Goal: Transaction & Acquisition: Book appointment/travel/reservation

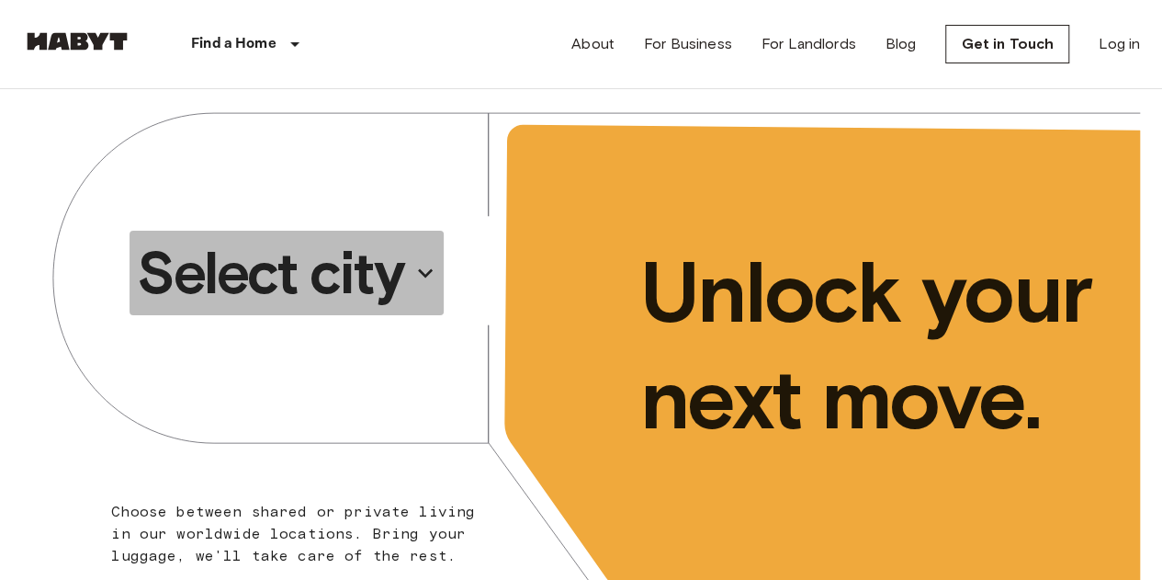
click at [326, 265] on p "Select city" at bounding box center [270, 272] width 266 height 73
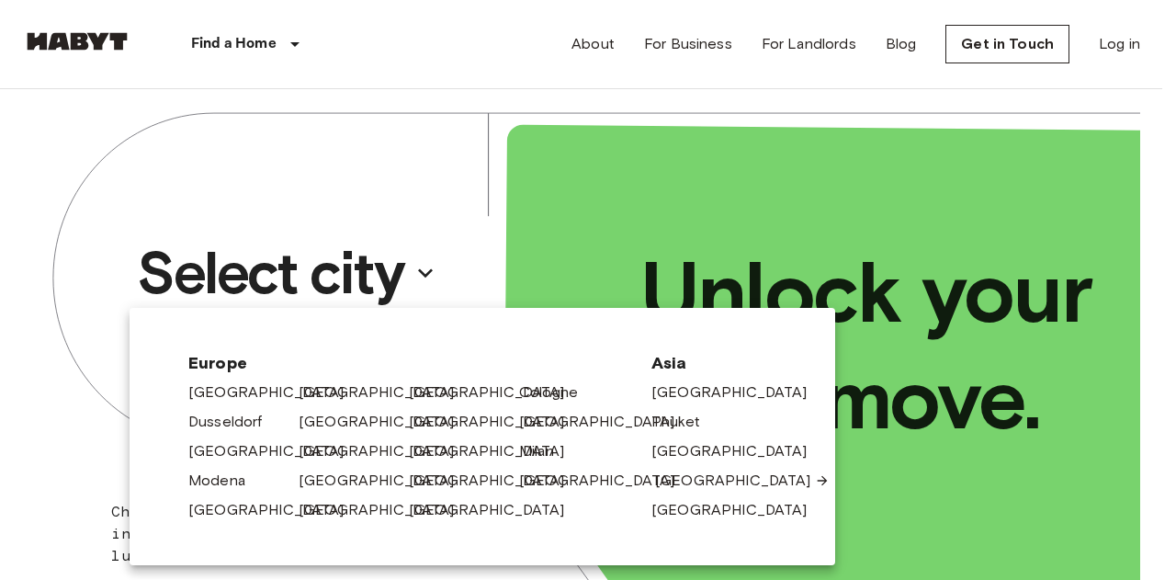
click at [683, 480] on link "[GEOGRAPHIC_DATA]" at bounding box center [742, 480] width 175 height 22
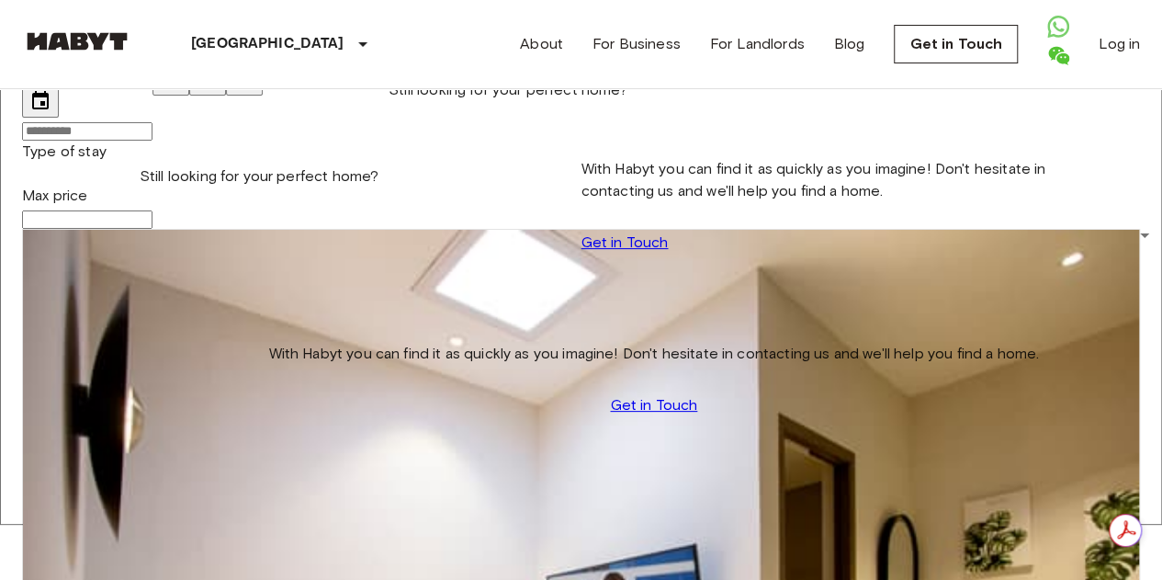
scroll to position [92, 0]
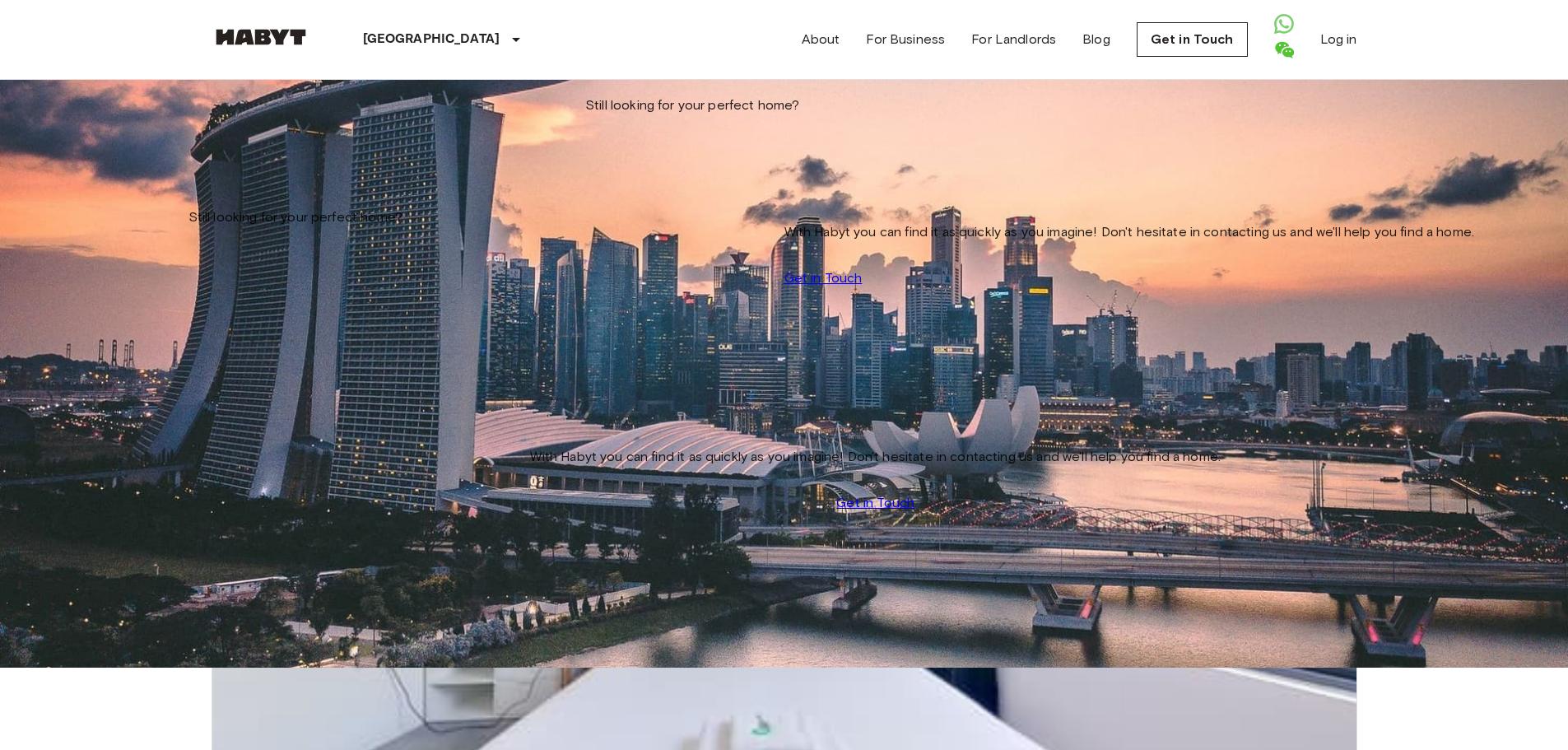
scroll to position [82, 0]
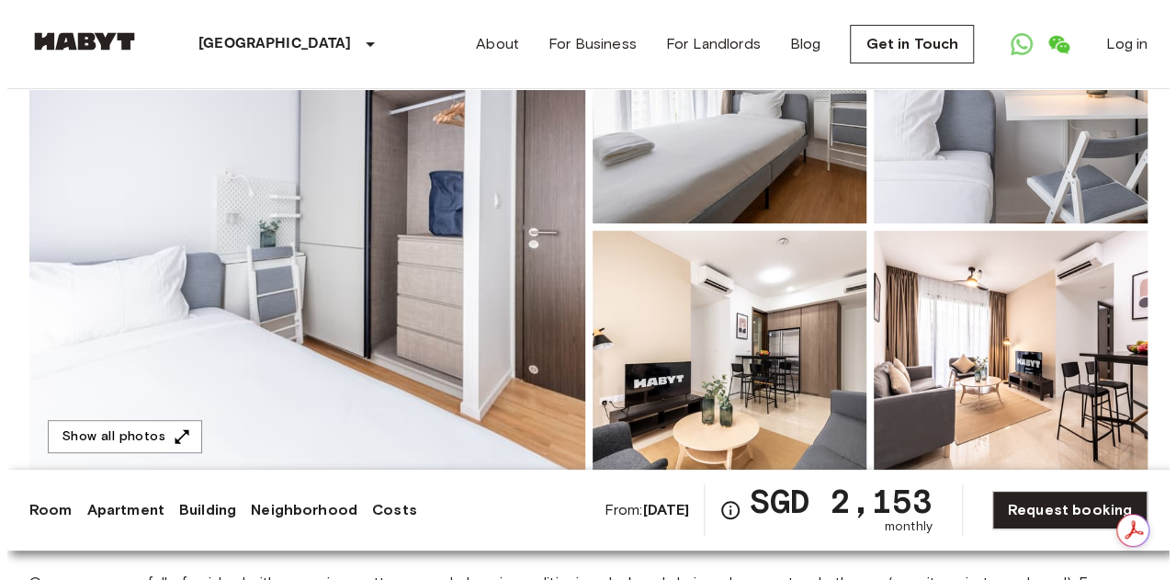
scroll to position [92, 0]
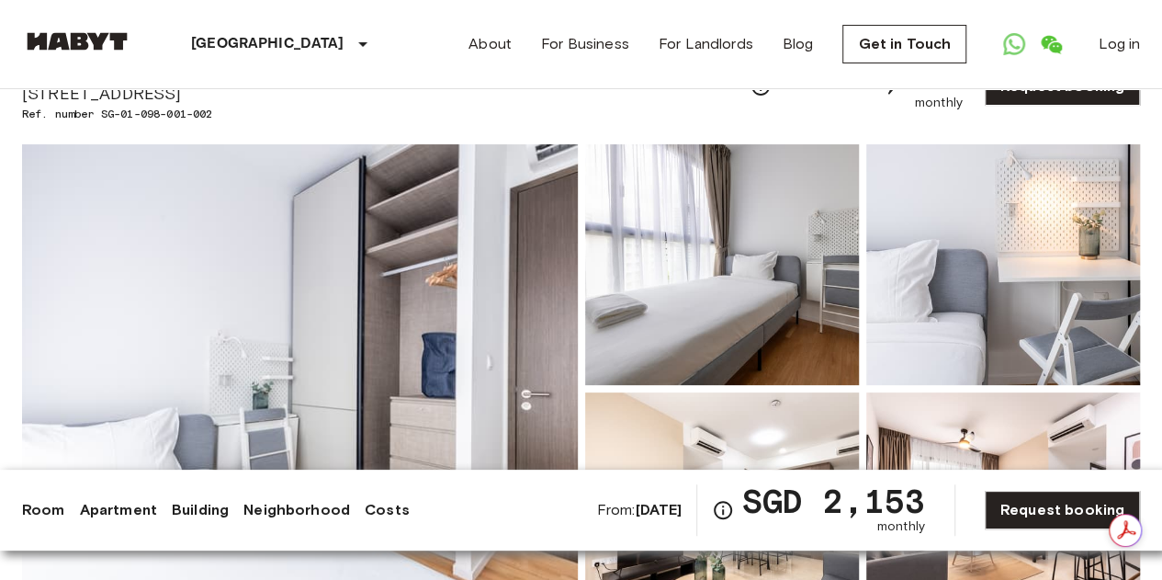
click at [535, 322] on img at bounding box center [300, 388] width 556 height 489
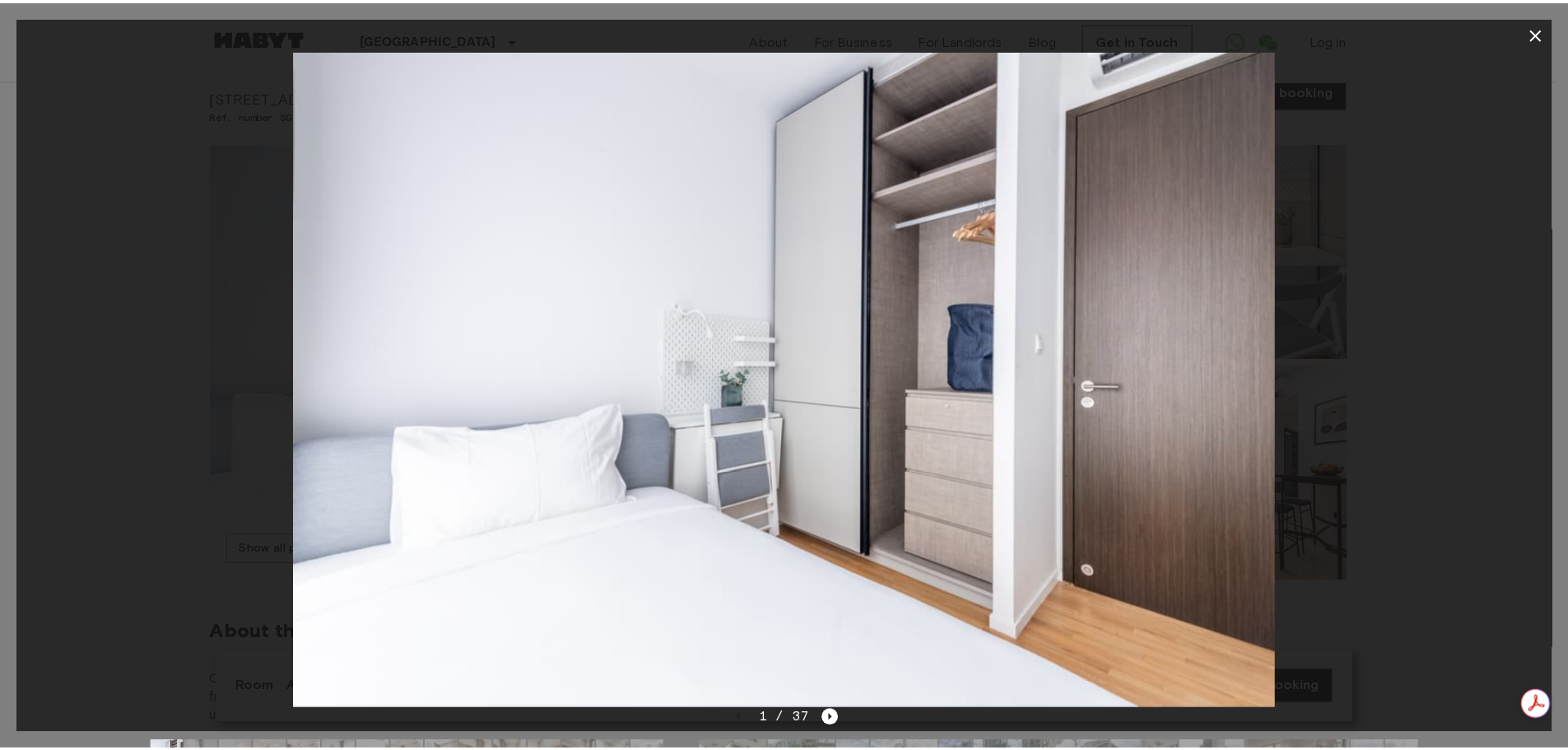
scroll to position [0, 0]
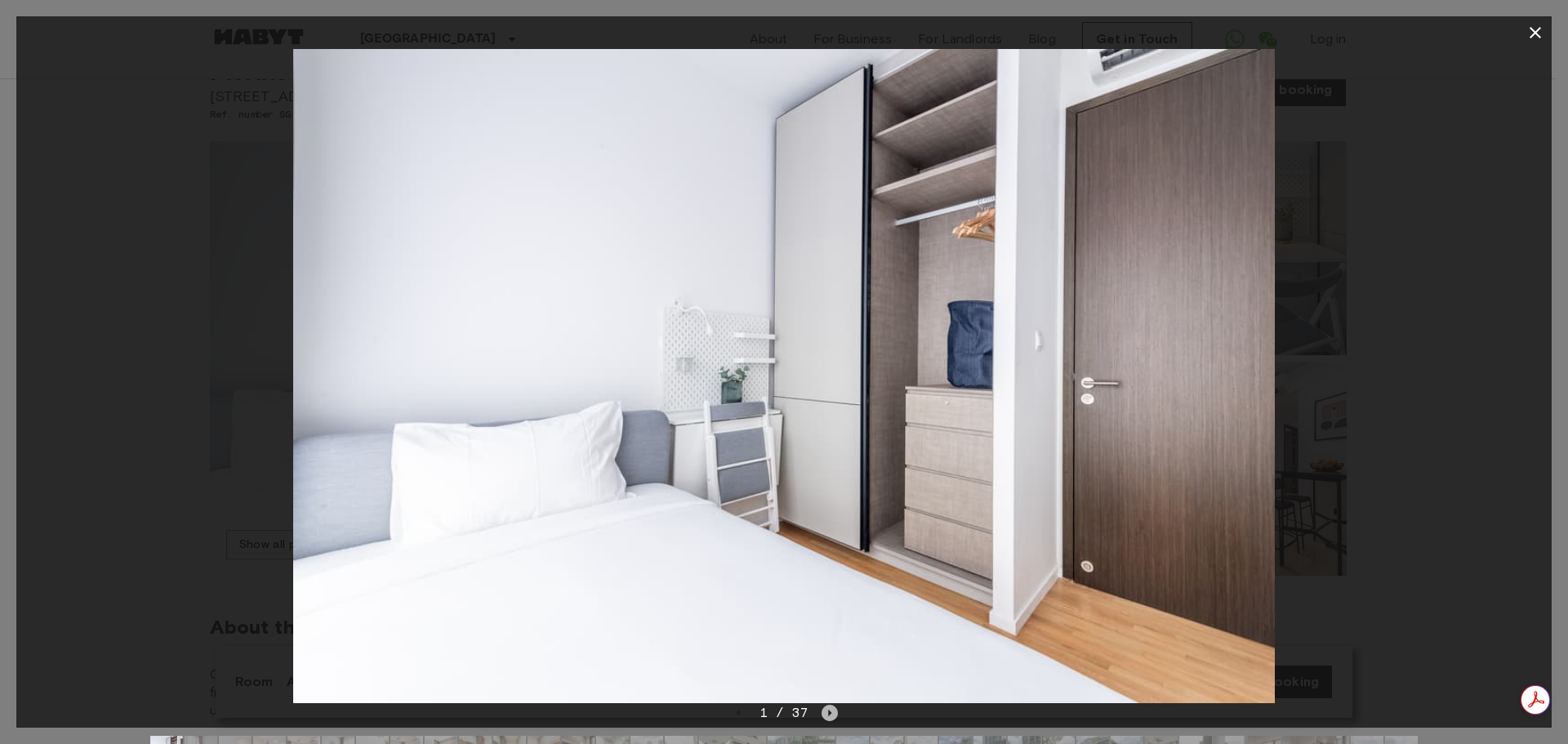
click at [826, 515] on icon "Next image" at bounding box center [829, 713] width 16 height 16
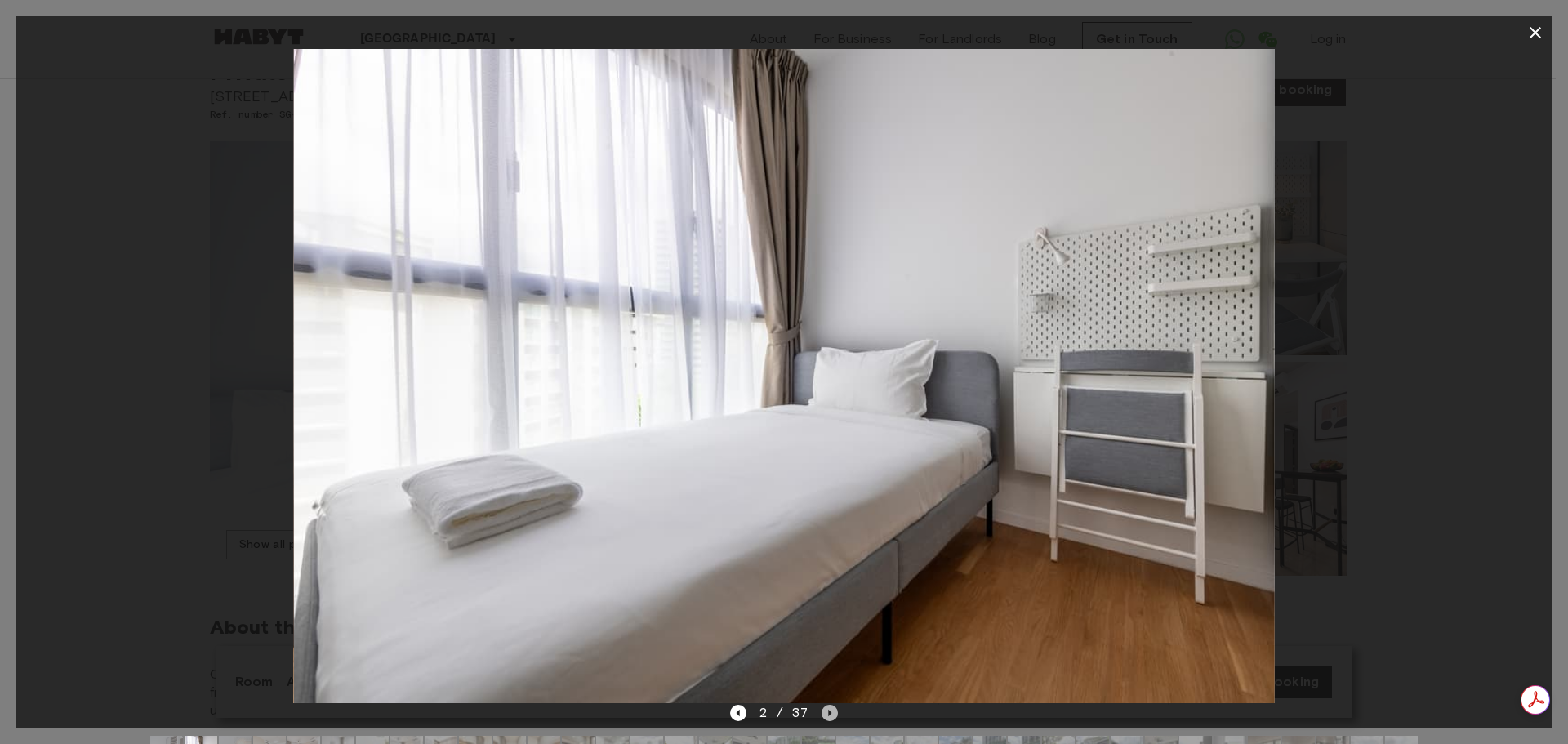
click at [826, 515] on icon "Next image" at bounding box center [829, 713] width 16 height 16
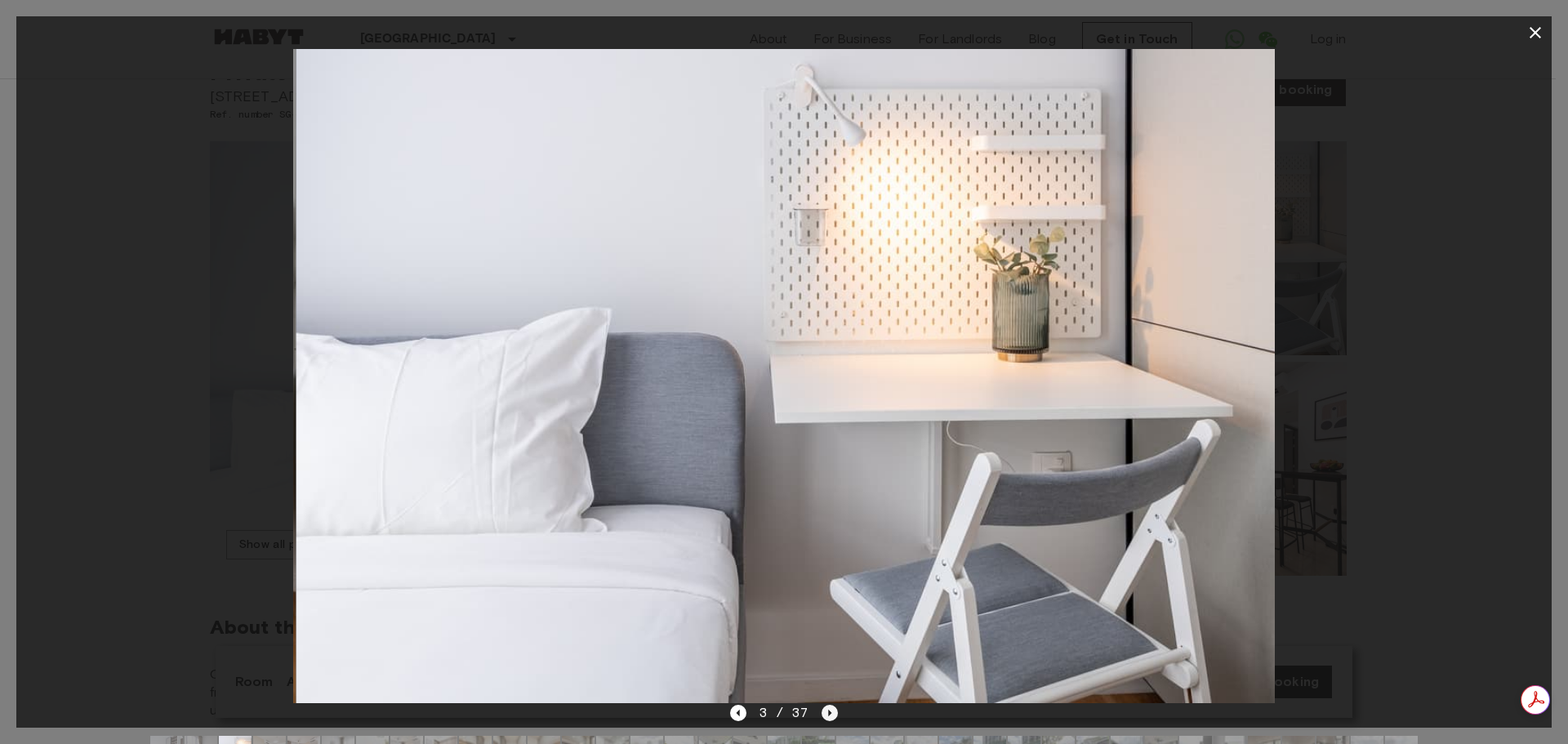
click at [826, 515] on icon "Next image" at bounding box center [829, 713] width 16 height 16
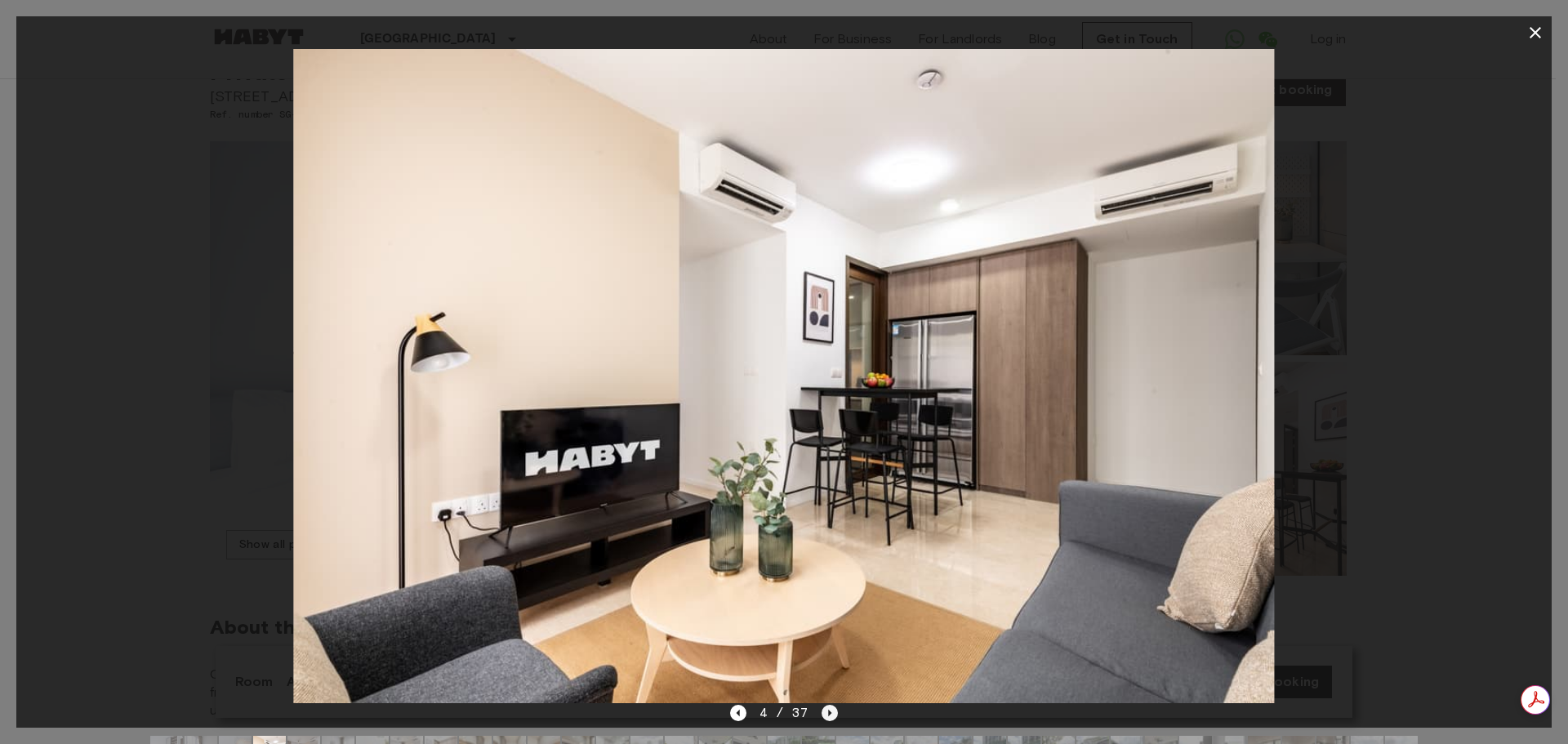
click at [831, 515] on icon "Next image" at bounding box center [829, 713] width 16 height 16
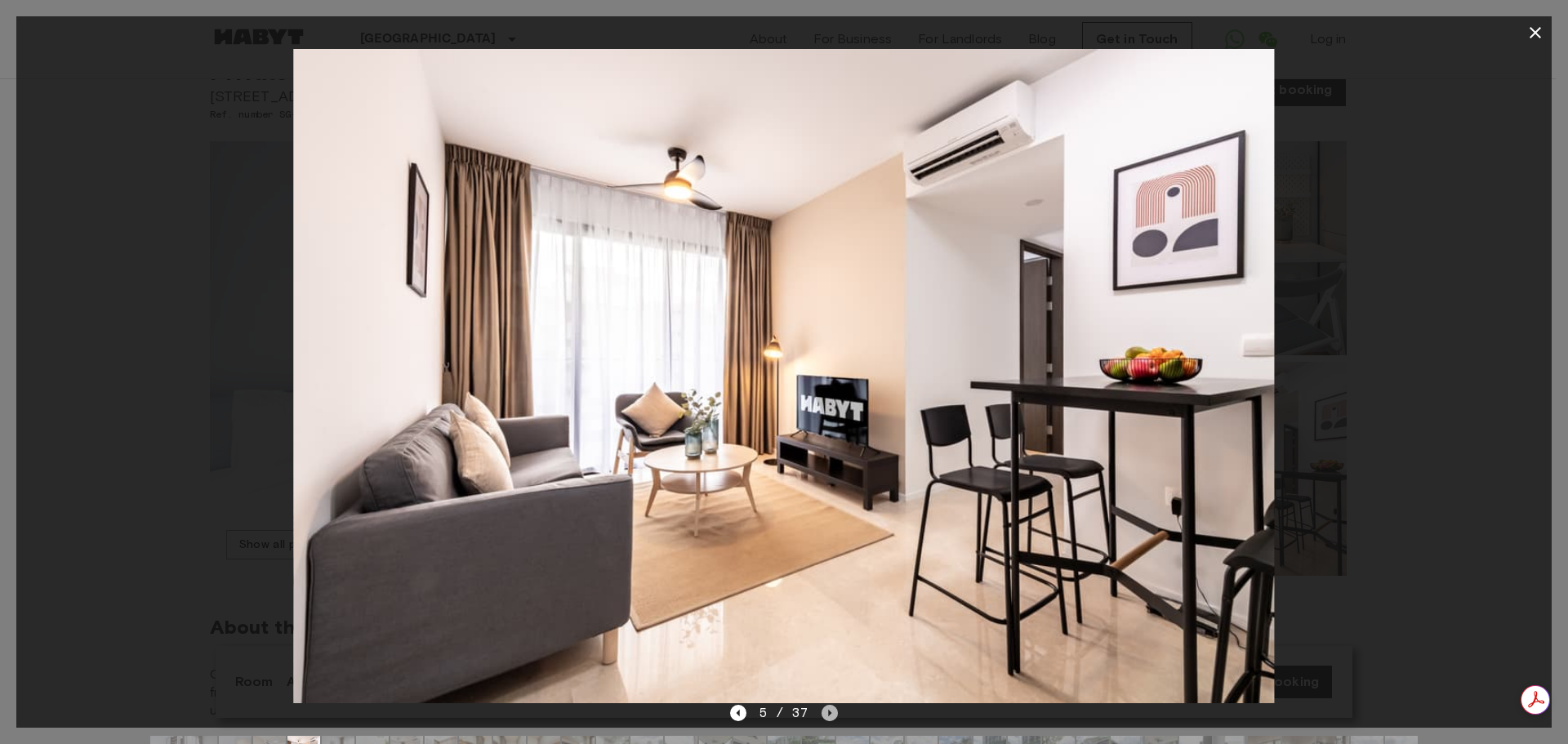
click at [831, 515] on icon "Next image" at bounding box center [829, 713] width 16 height 16
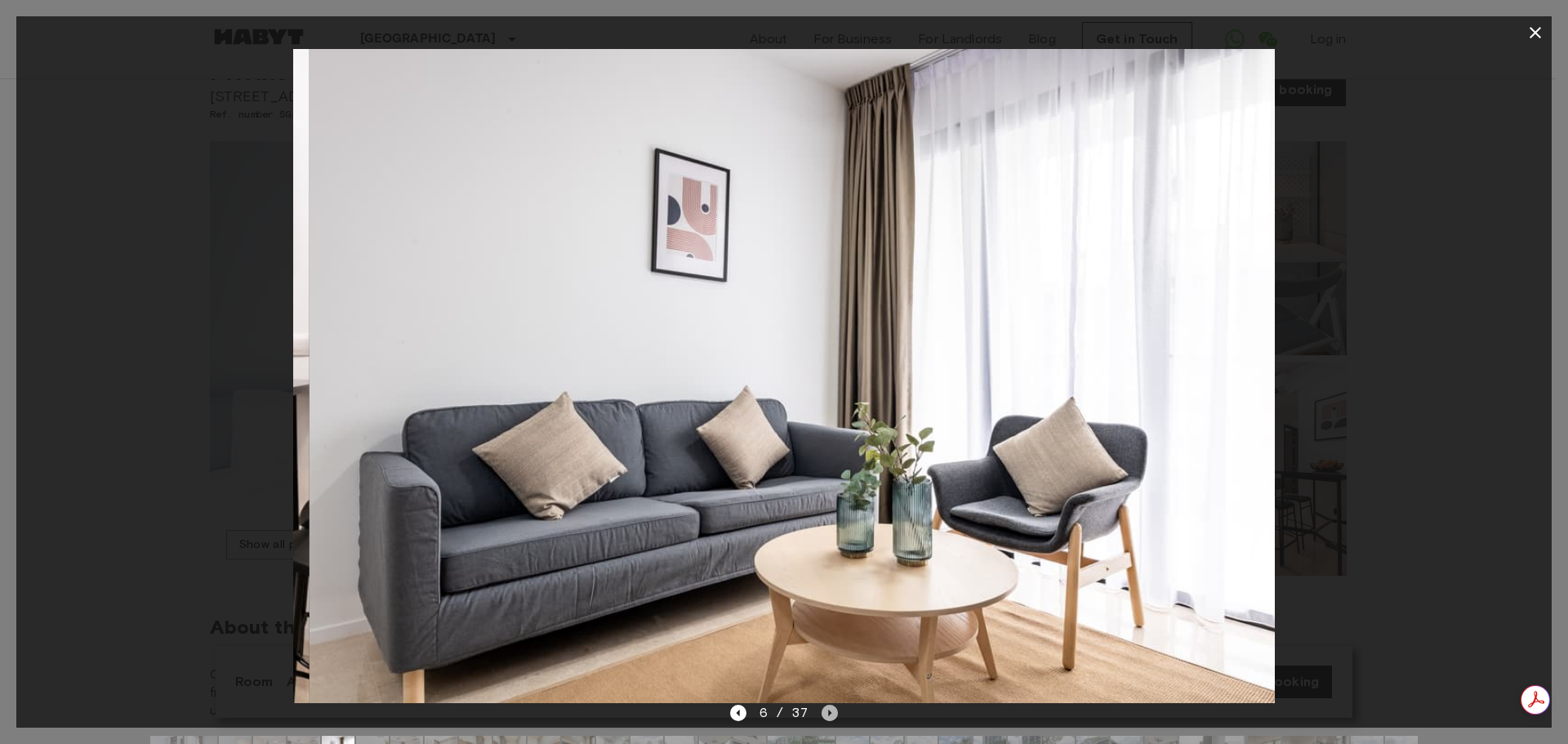
click at [831, 515] on icon "Next image" at bounding box center [829, 713] width 16 height 16
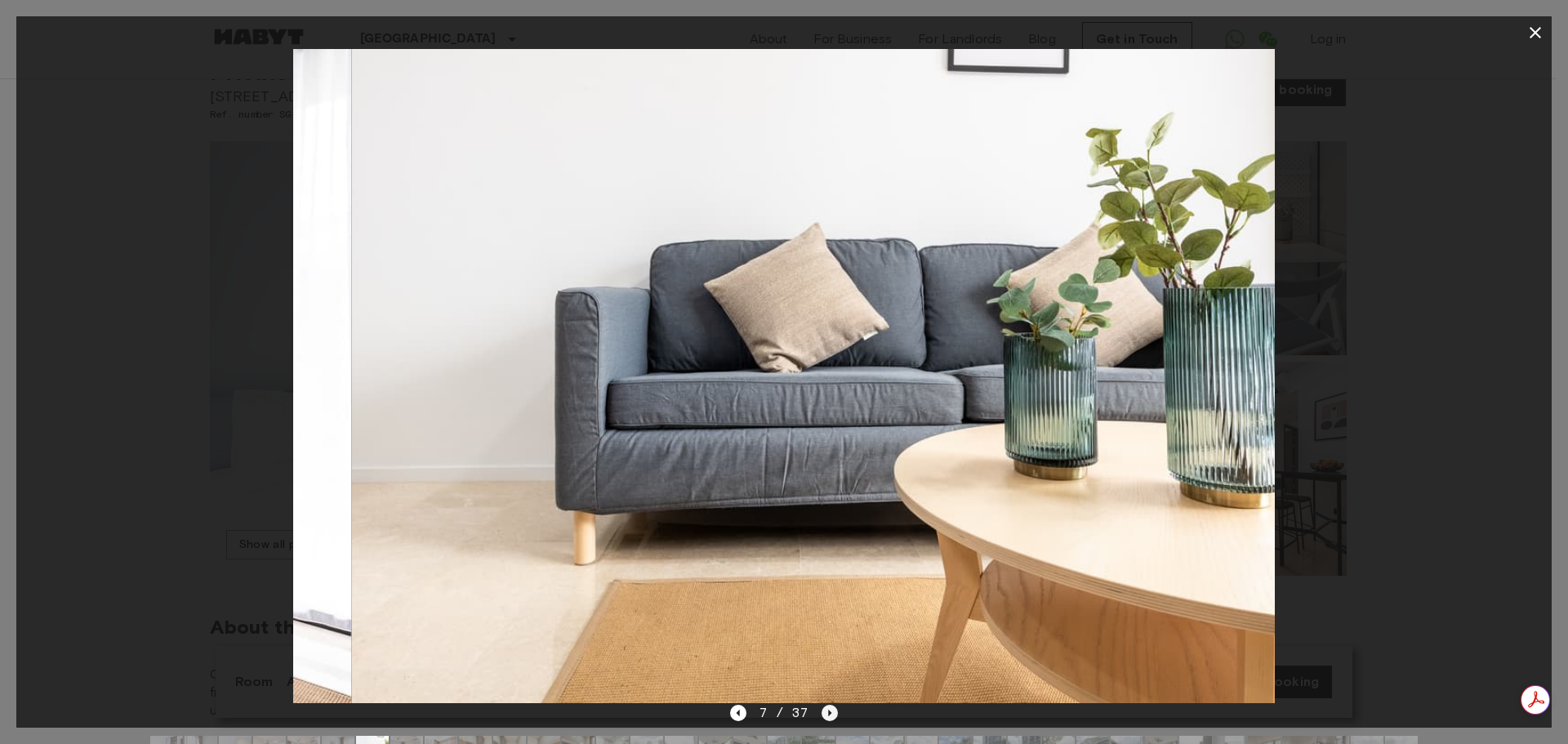
click at [831, 515] on icon "Next image" at bounding box center [829, 713] width 16 height 16
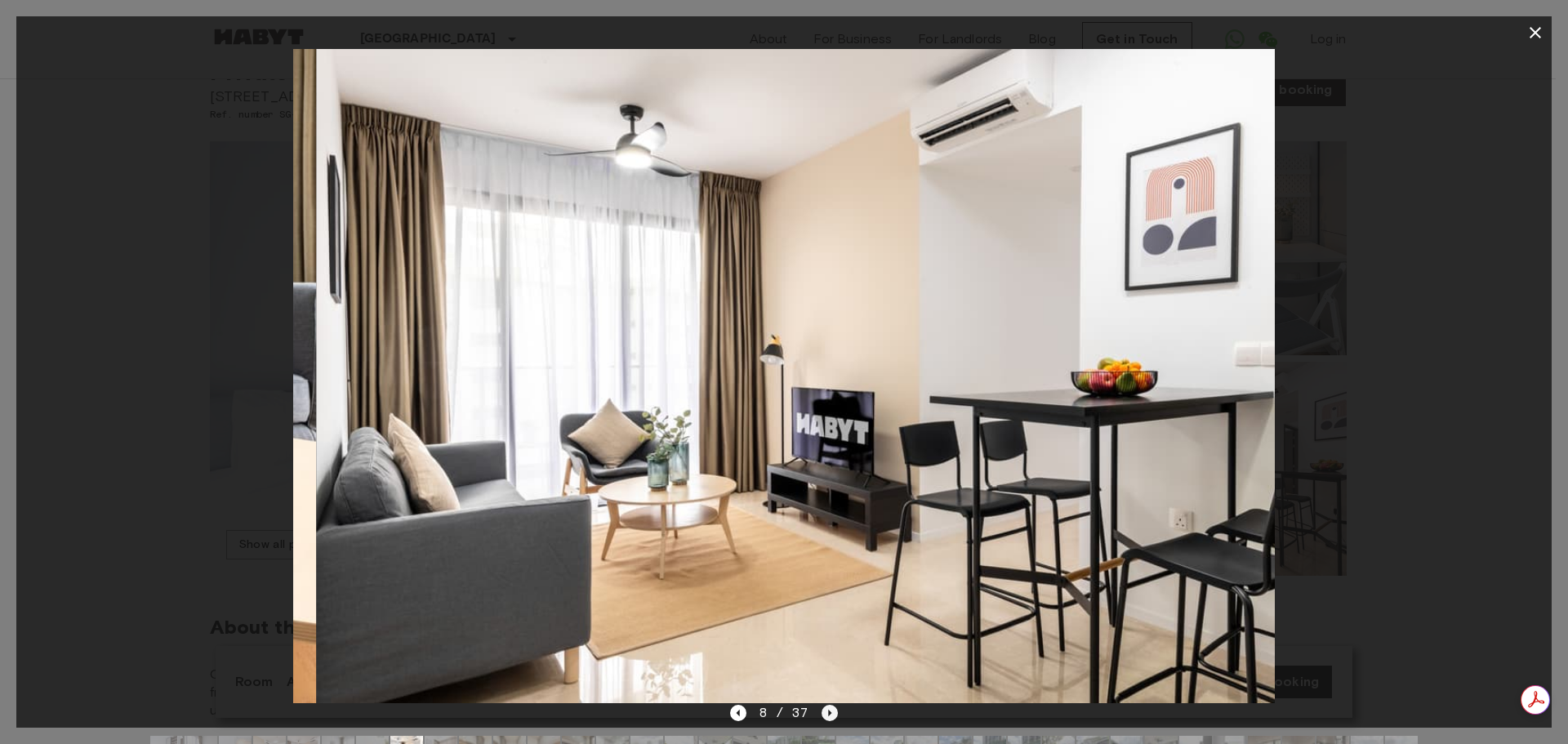
click at [831, 515] on icon "Next image" at bounding box center [829, 713] width 16 height 16
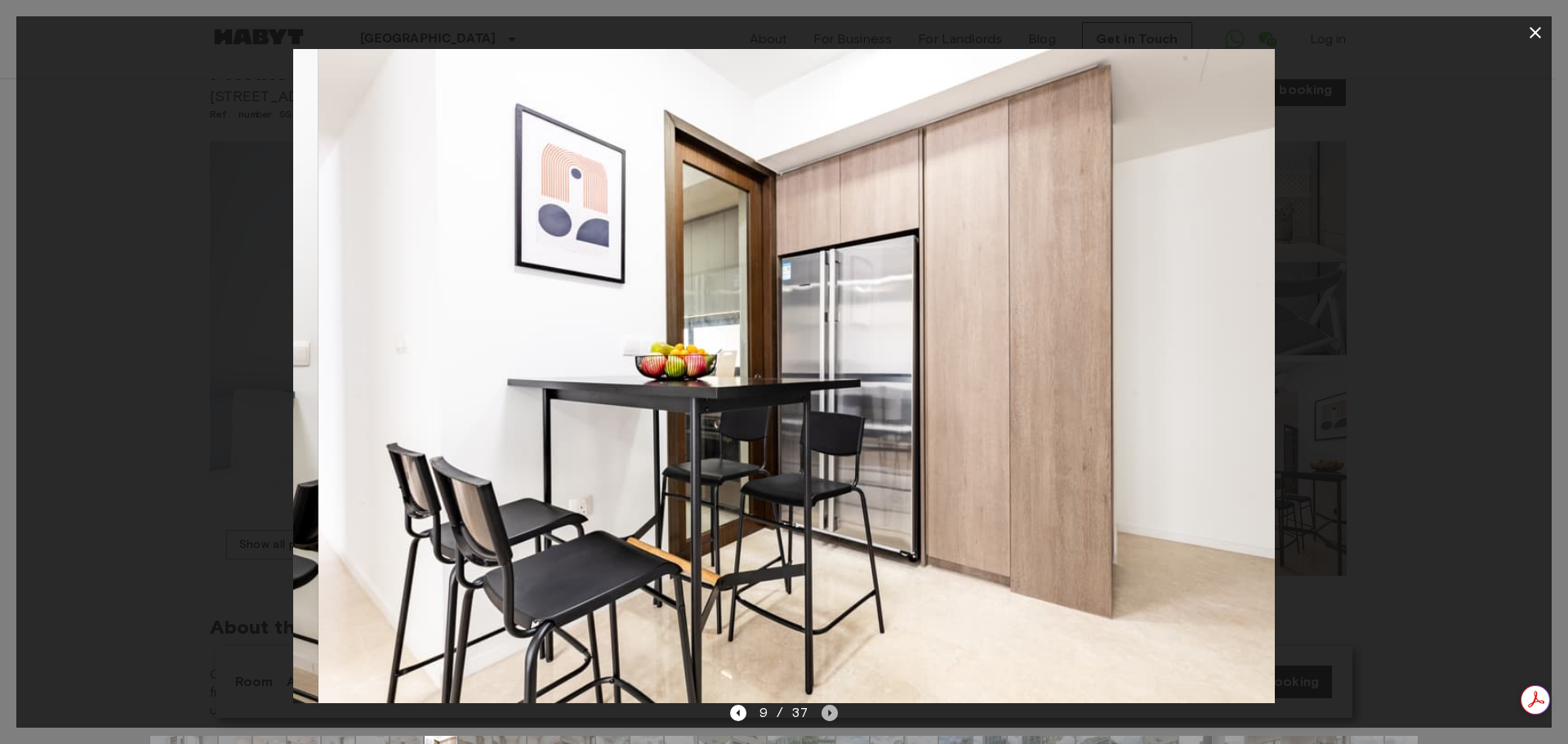
click at [831, 515] on icon "Next image" at bounding box center [829, 713] width 16 height 16
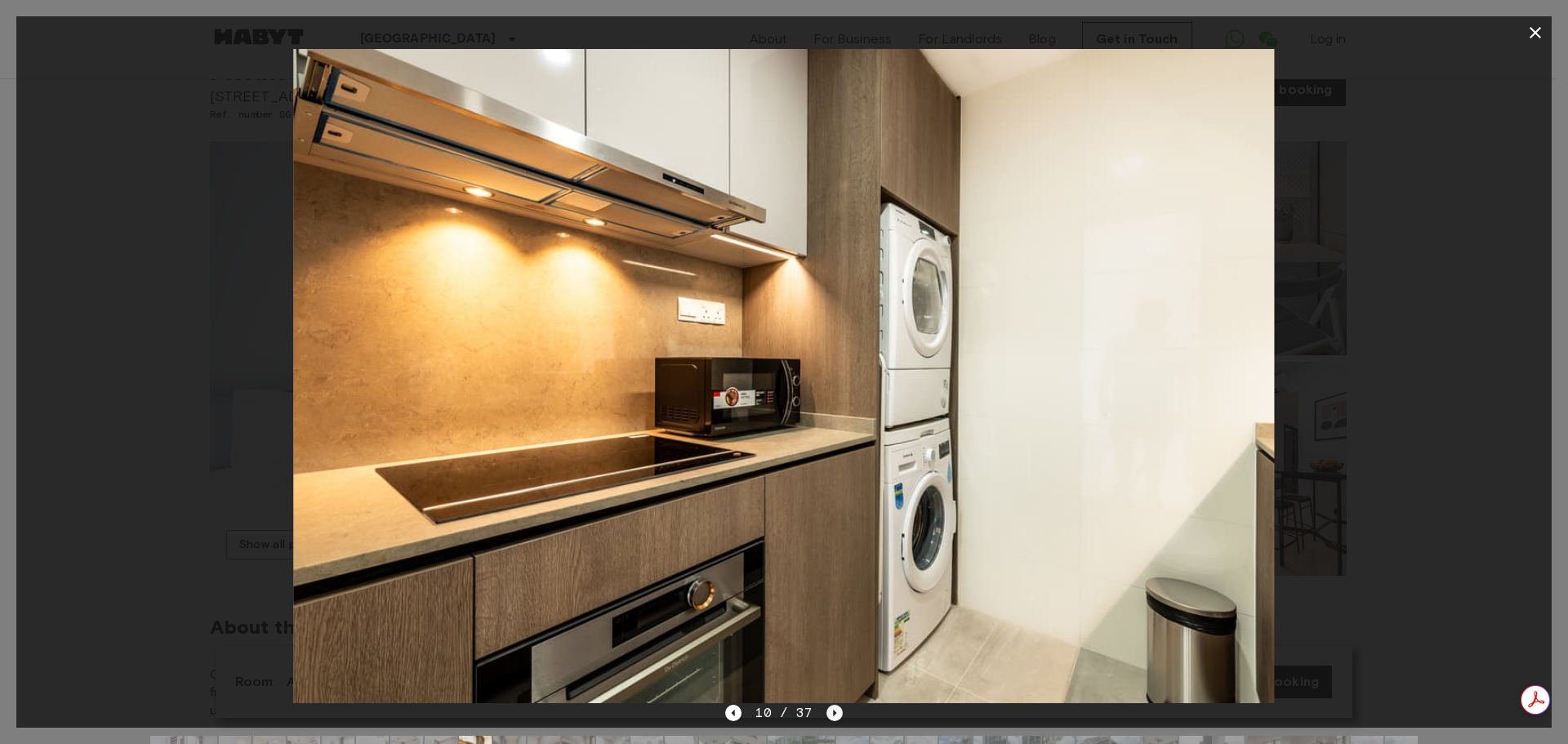
click at [831, 515] on icon "Next image" at bounding box center [835, 713] width 16 height 16
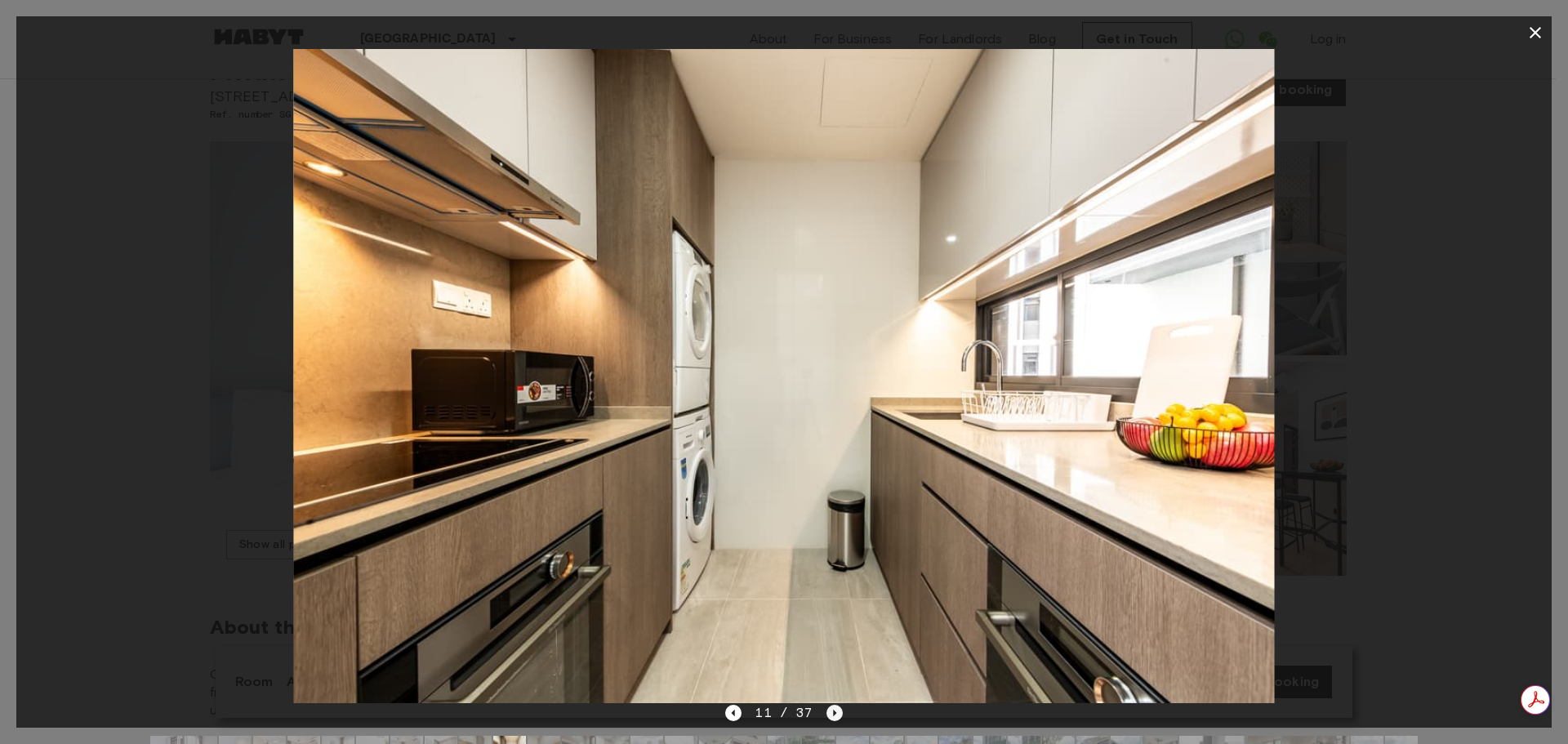
click at [831, 515] on icon "Next image" at bounding box center [835, 713] width 16 height 16
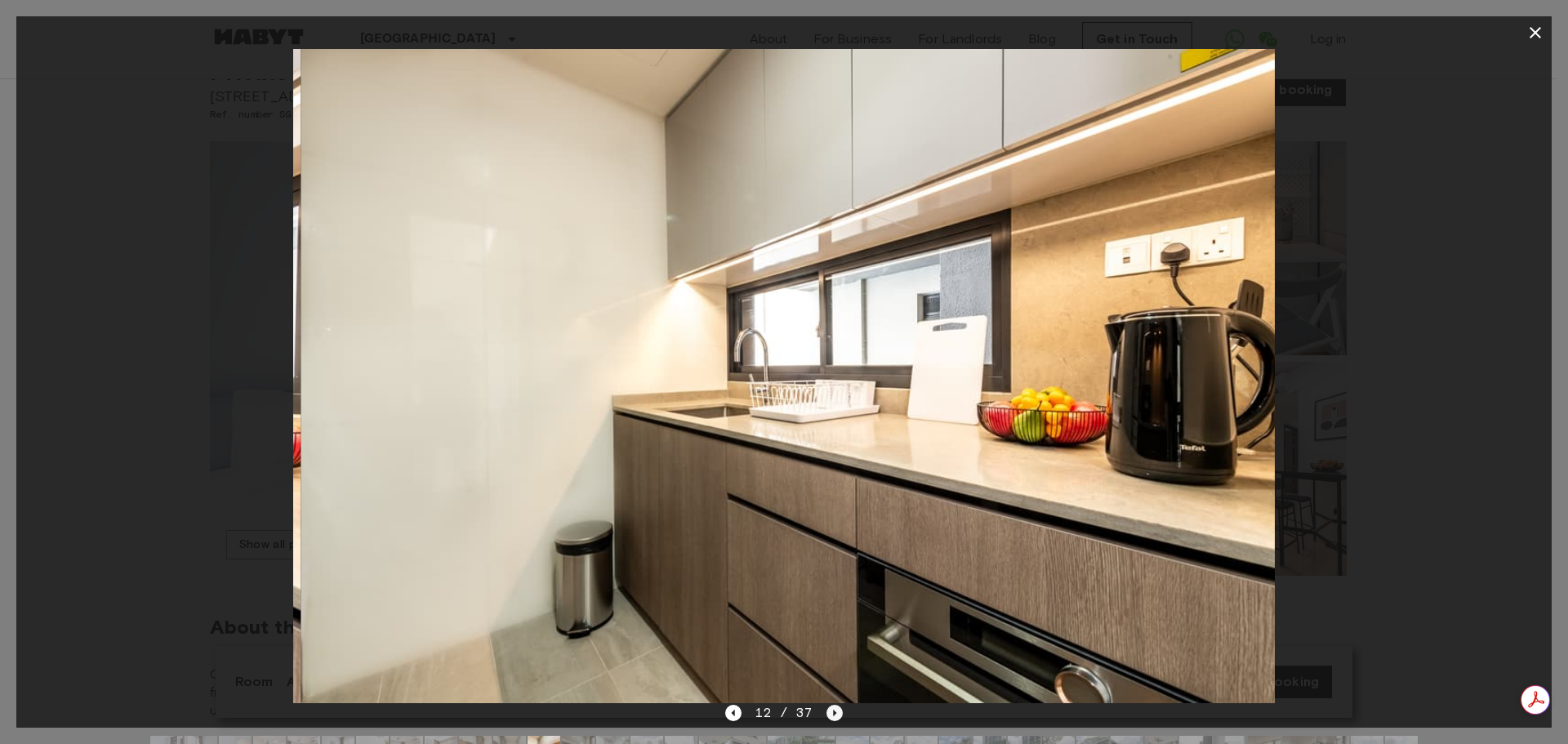
click at [831, 515] on icon "Next image" at bounding box center [835, 713] width 16 height 16
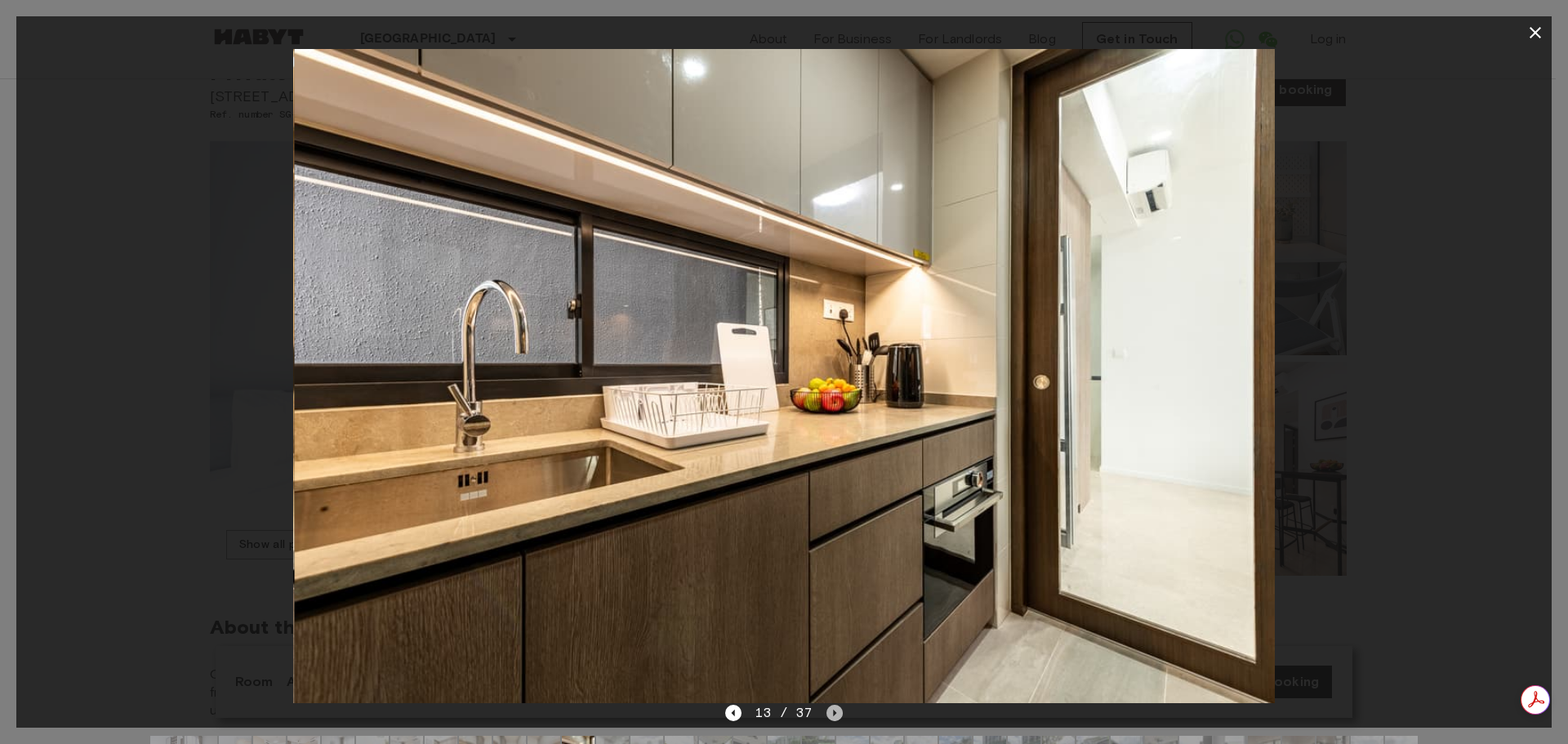
click at [831, 515] on icon "Next image" at bounding box center [835, 713] width 16 height 16
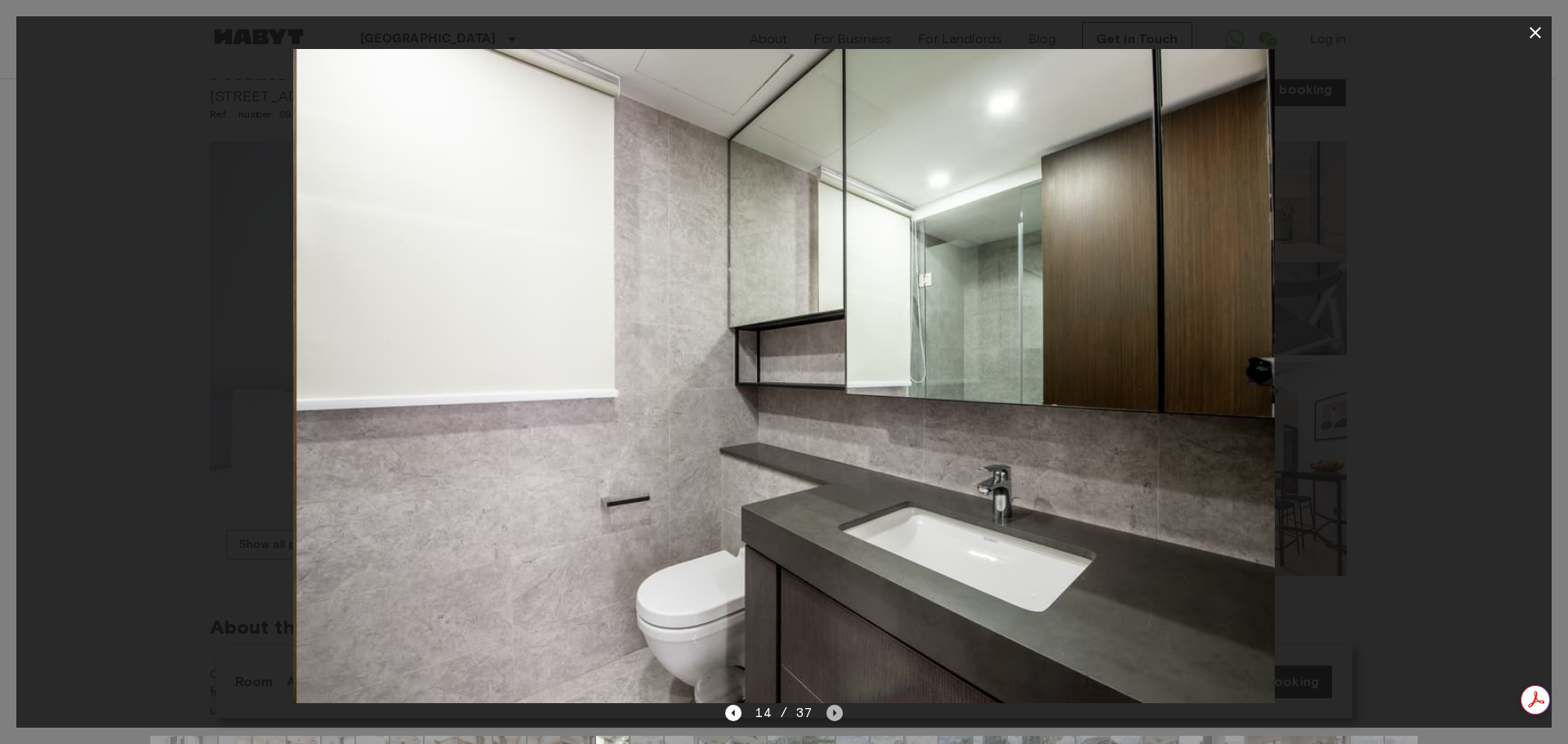
click at [831, 515] on icon "Next image" at bounding box center [835, 713] width 16 height 16
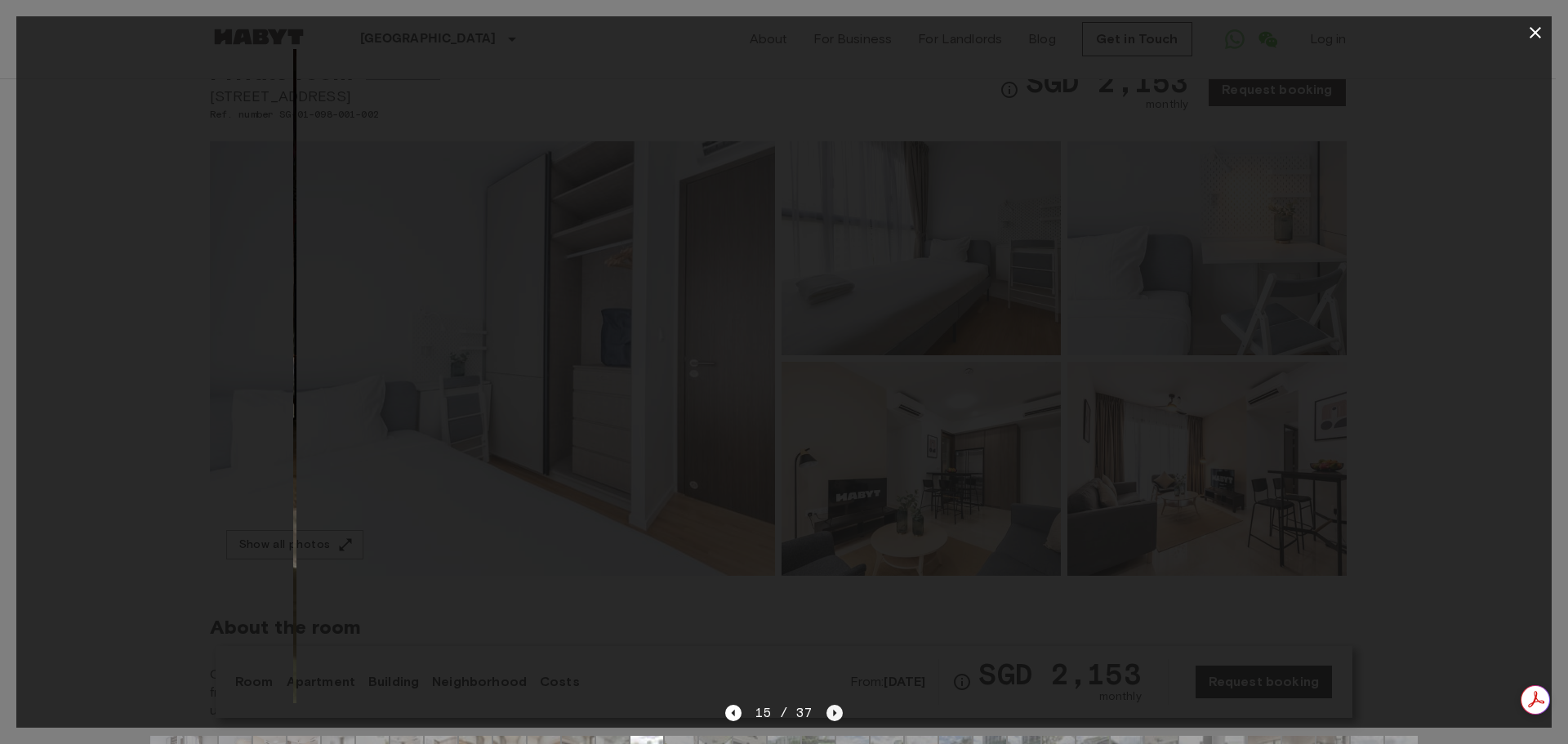
click at [831, 515] on icon "Next image" at bounding box center [835, 713] width 16 height 16
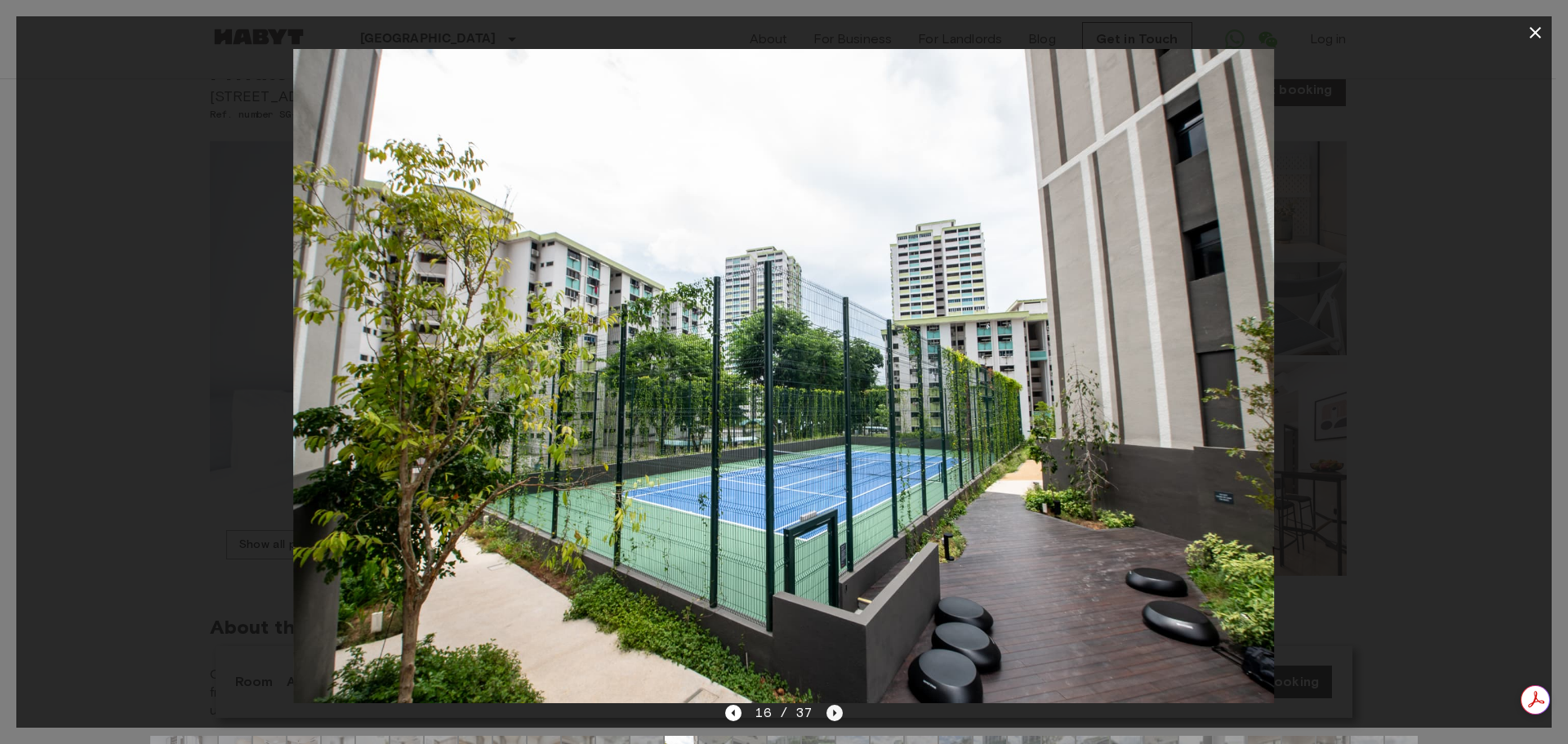
click at [831, 515] on icon "Next image" at bounding box center [835, 713] width 16 height 16
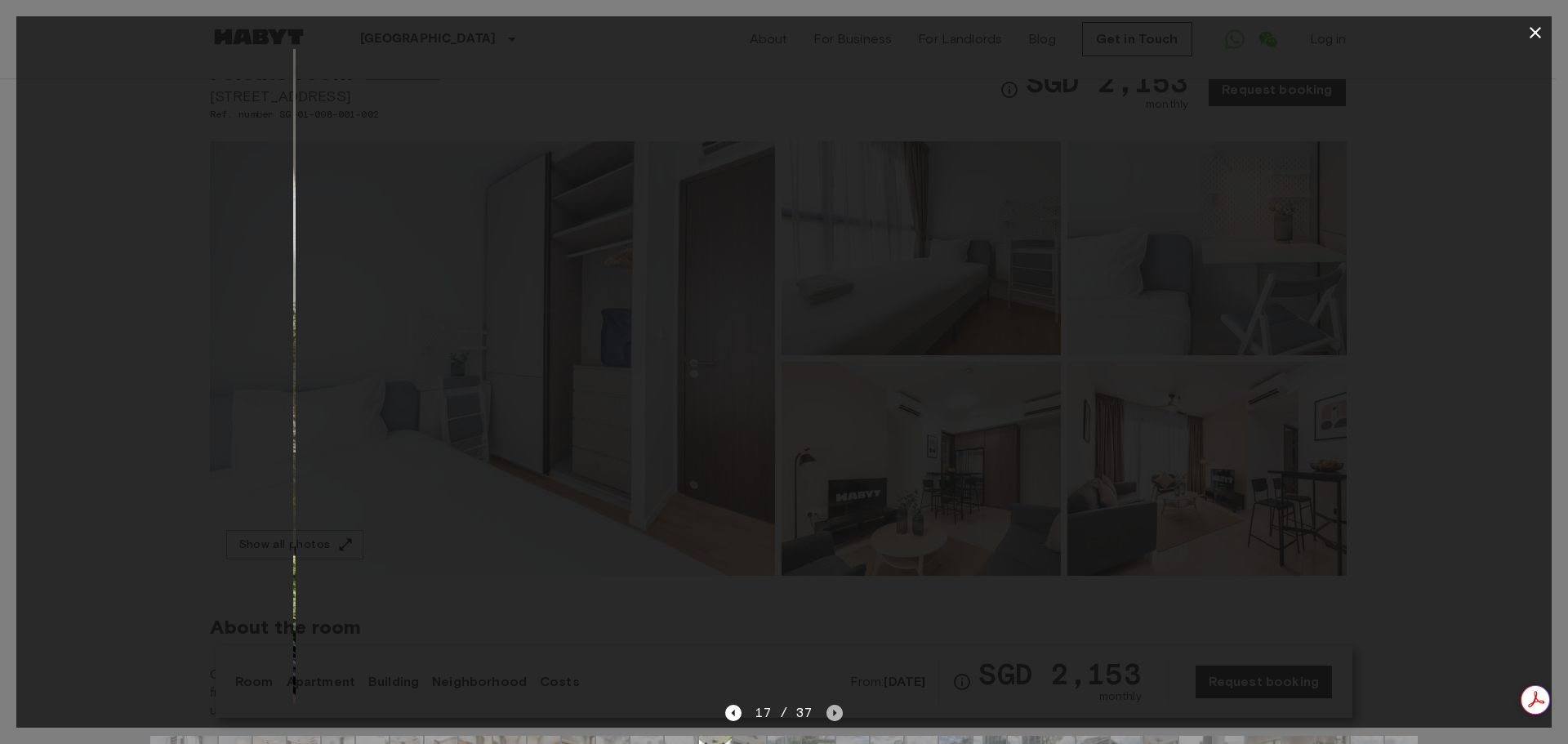
click at [831, 515] on icon "Next image" at bounding box center [835, 713] width 16 height 16
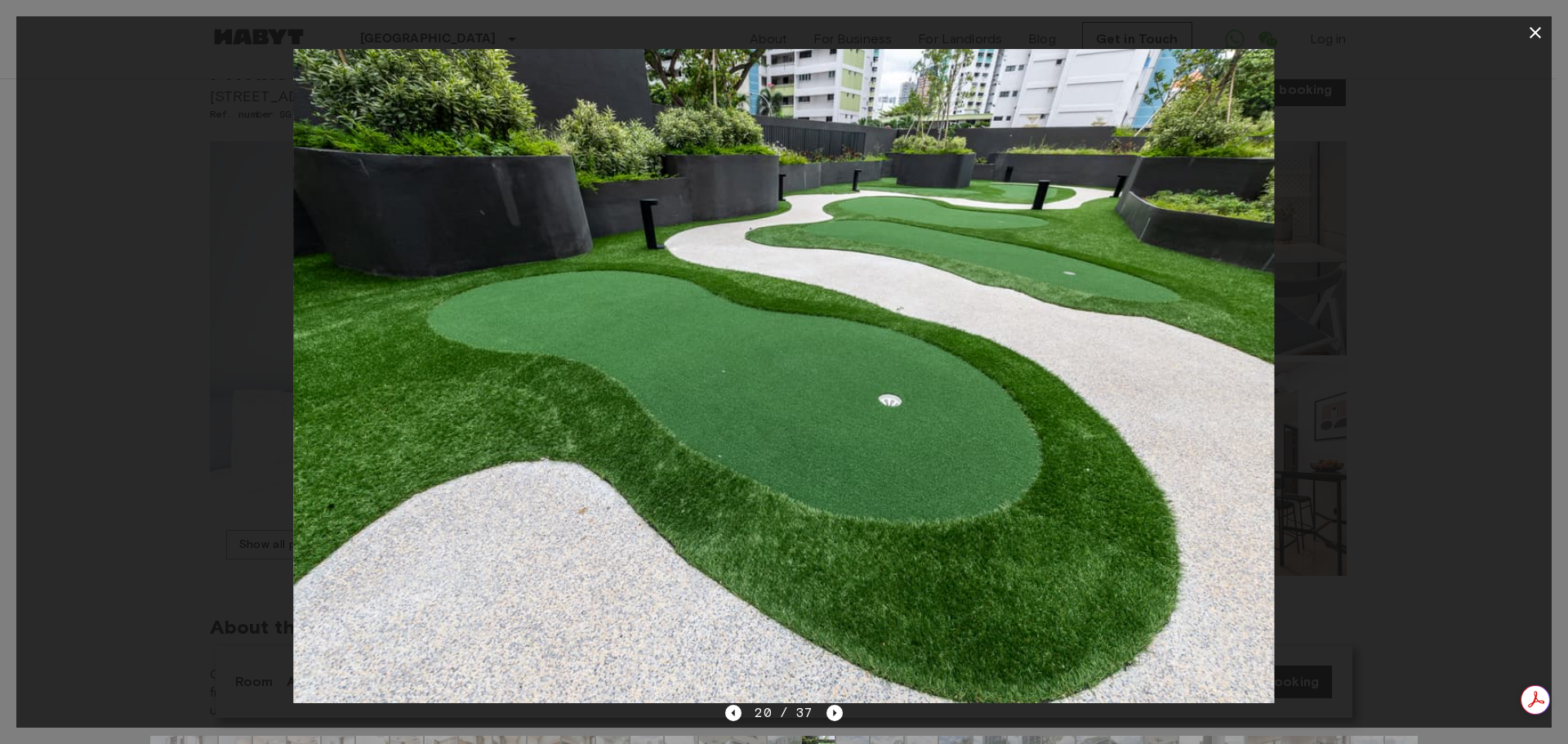
click at [1032, 32] on icon "button" at bounding box center [1535, 33] width 20 height 20
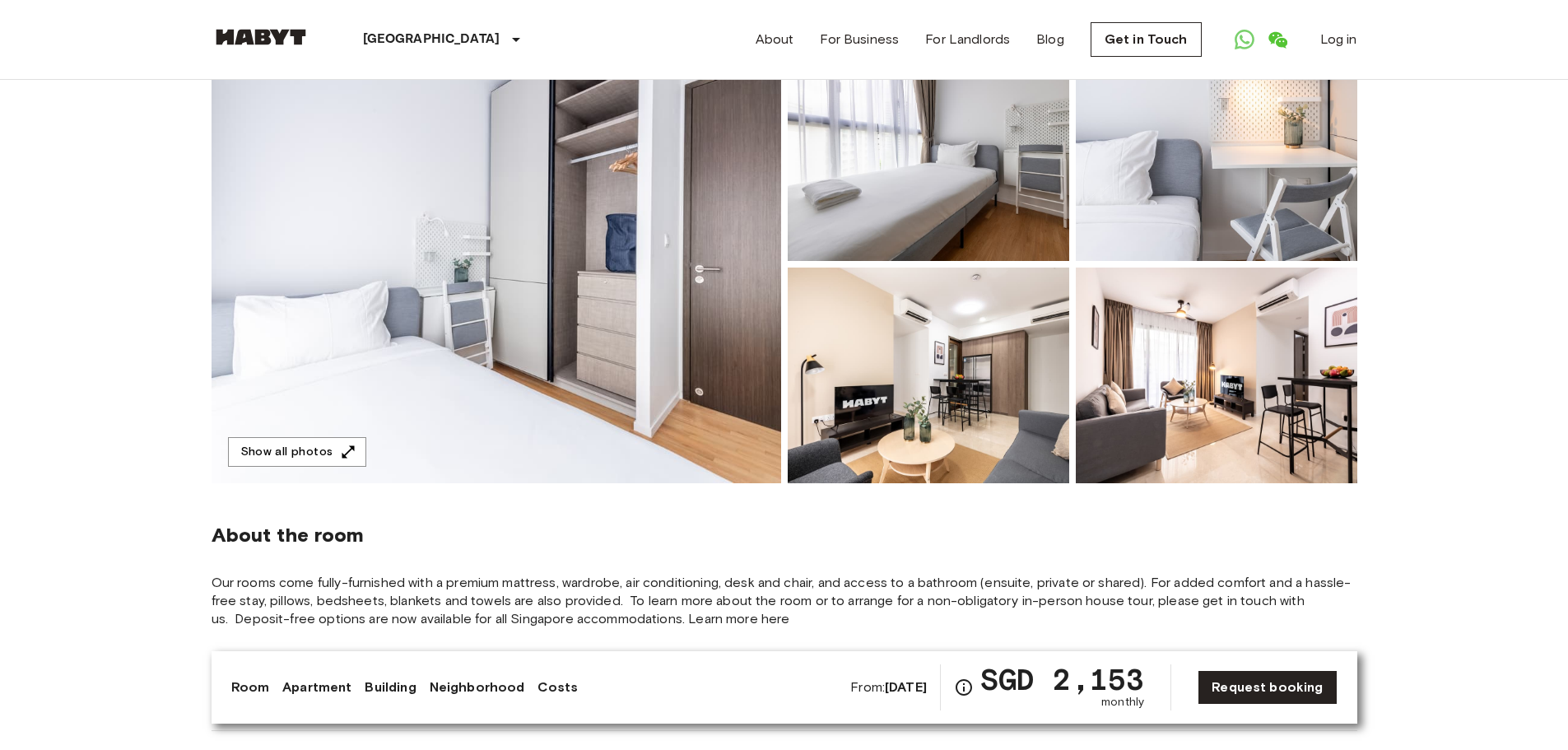
scroll to position [165, 0]
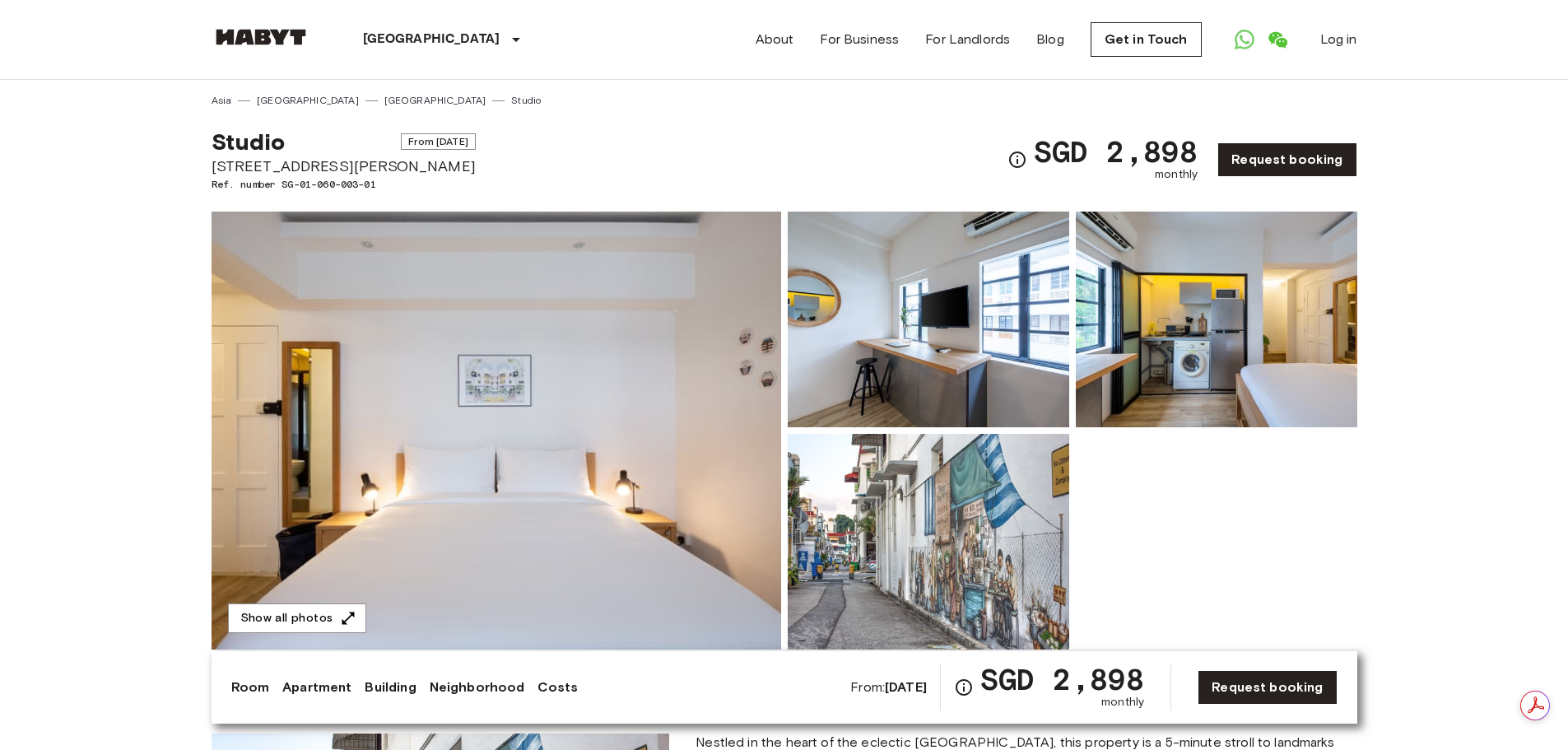
click at [578, 412] on img at bounding box center [496, 430] width 570 height 438
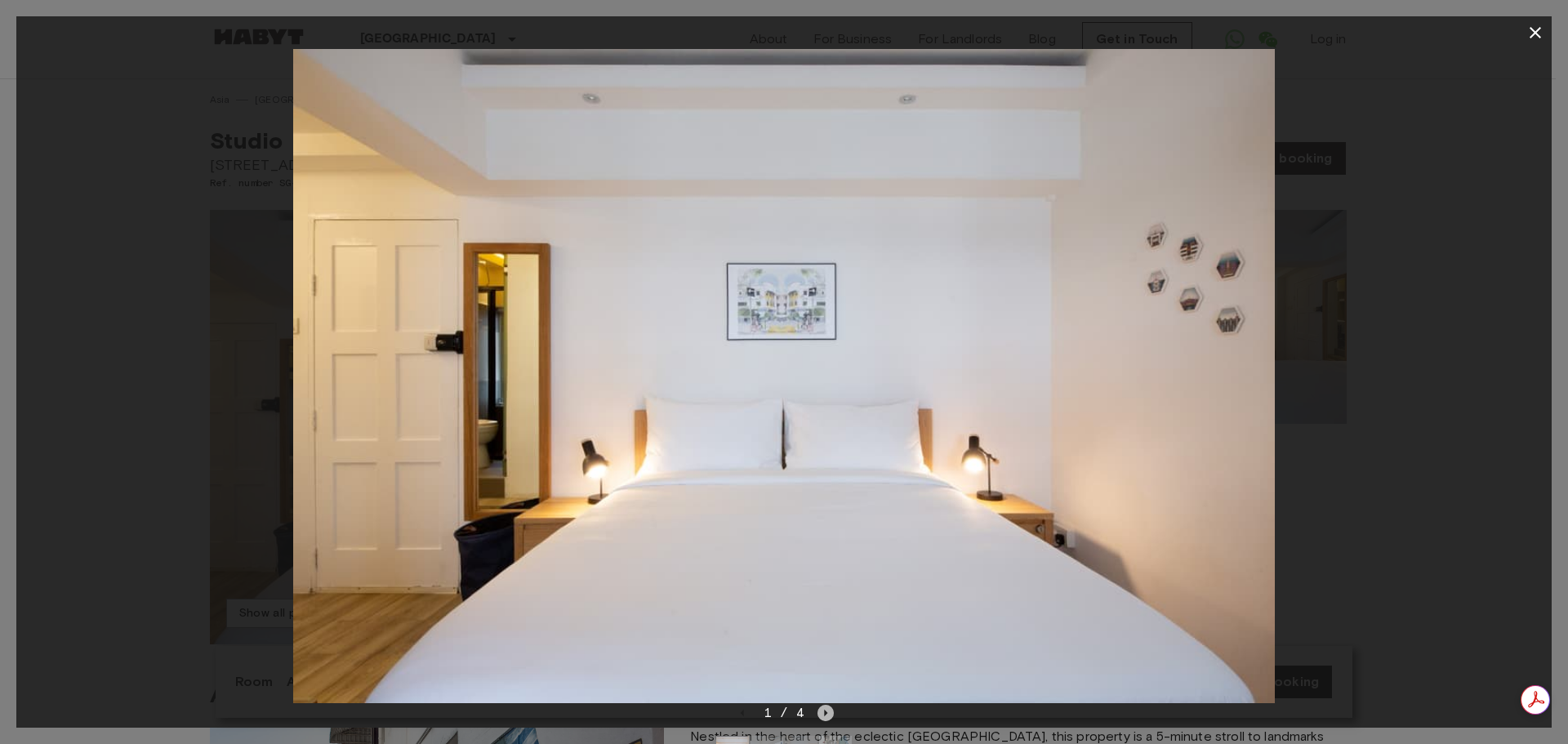
click at [828, 712] on icon "Next image" at bounding box center [826, 713] width 16 height 16
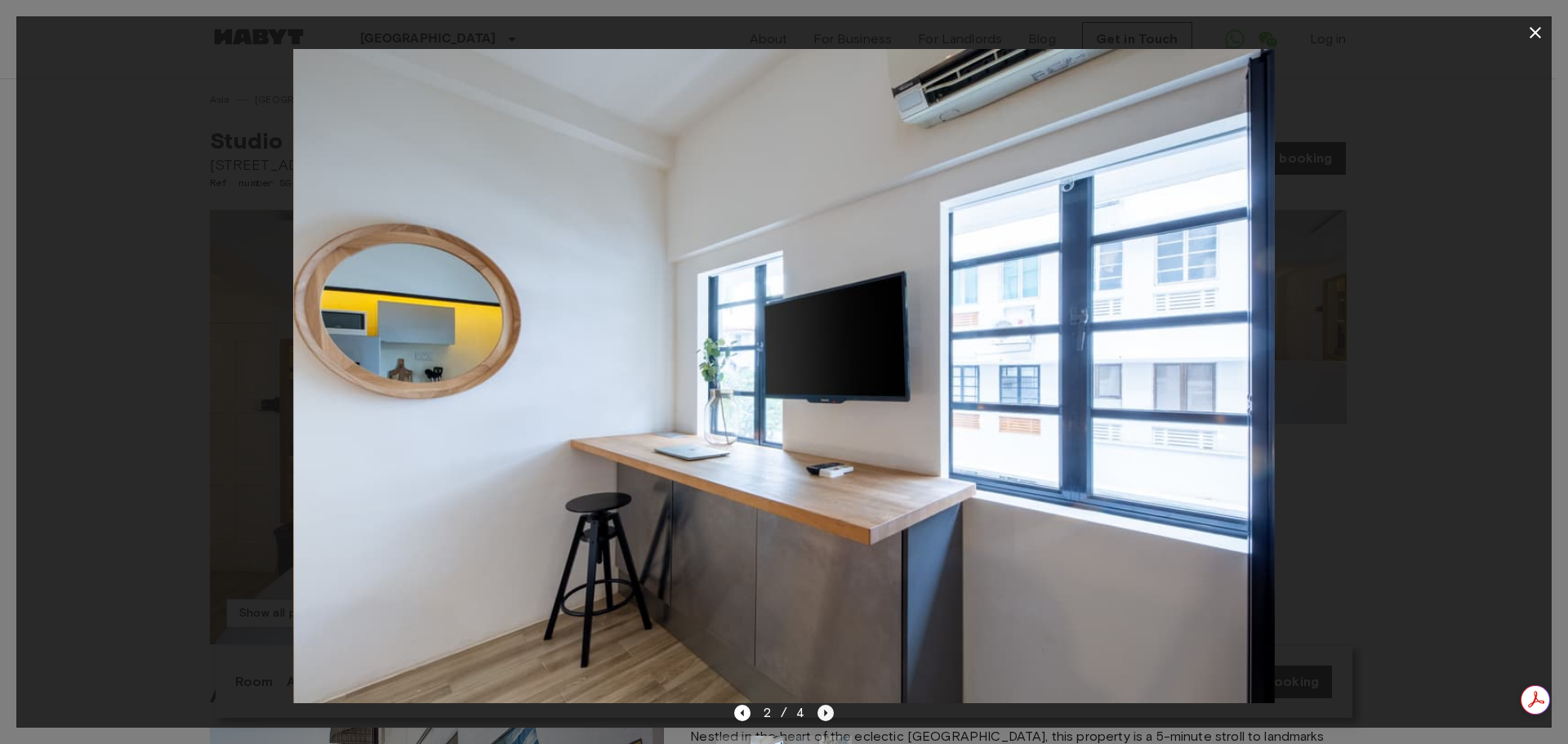
click at [828, 712] on icon "Next image" at bounding box center [826, 713] width 16 height 16
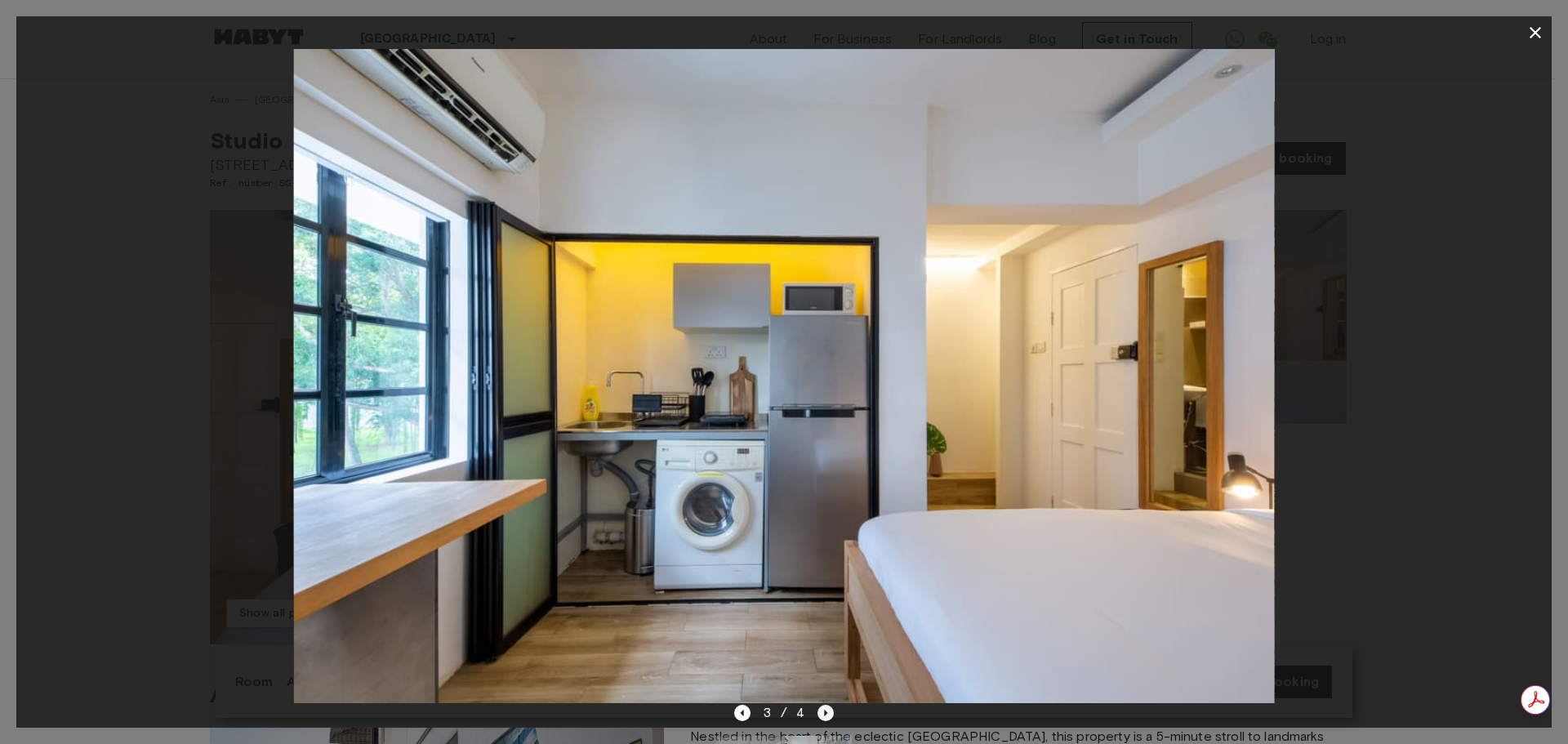
click at [828, 712] on icon "Next image" at bounding box center [826, 713] width 16 height 16
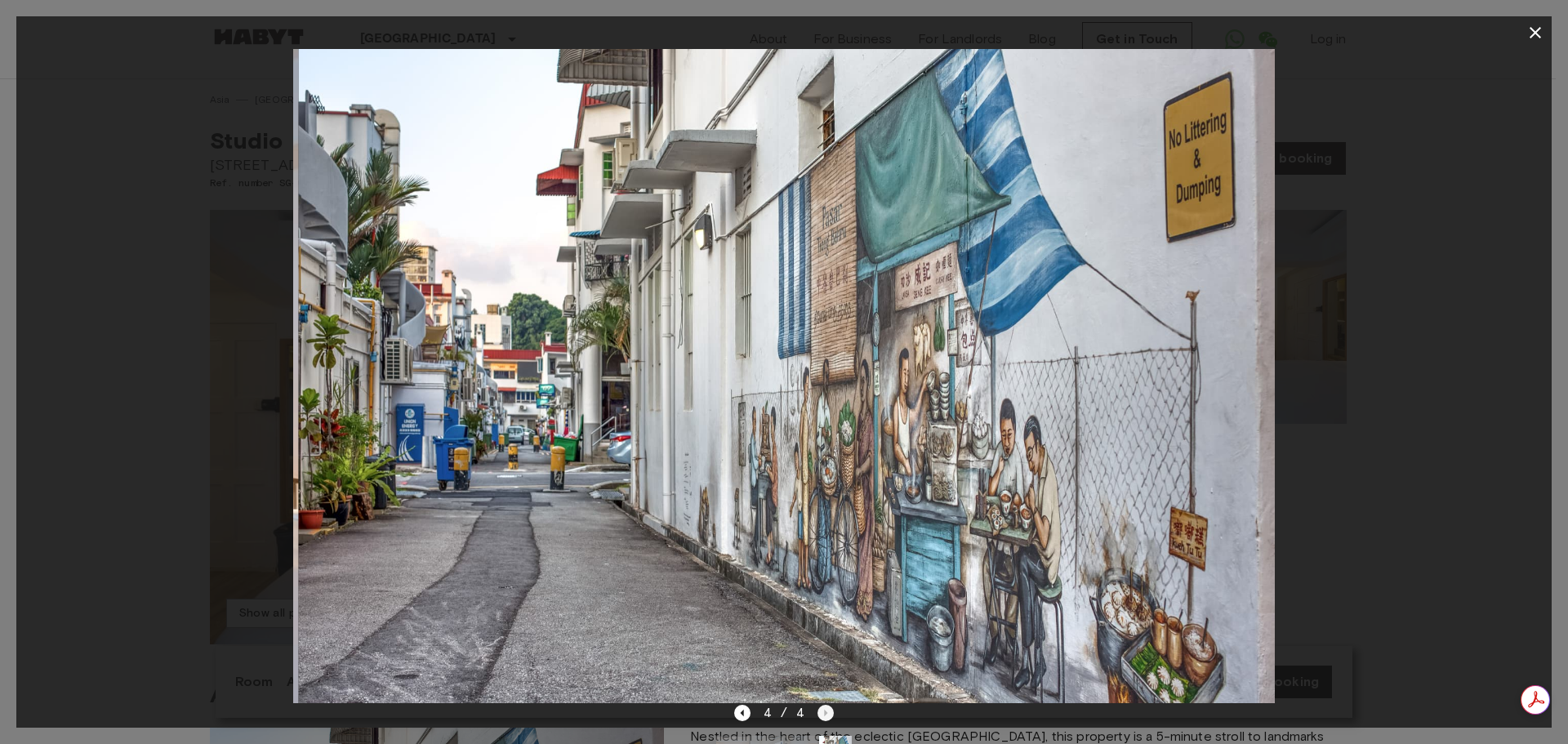
click at [828, 712] on div "4 / 4" at bounding box center [784, 713] width 100 height 20
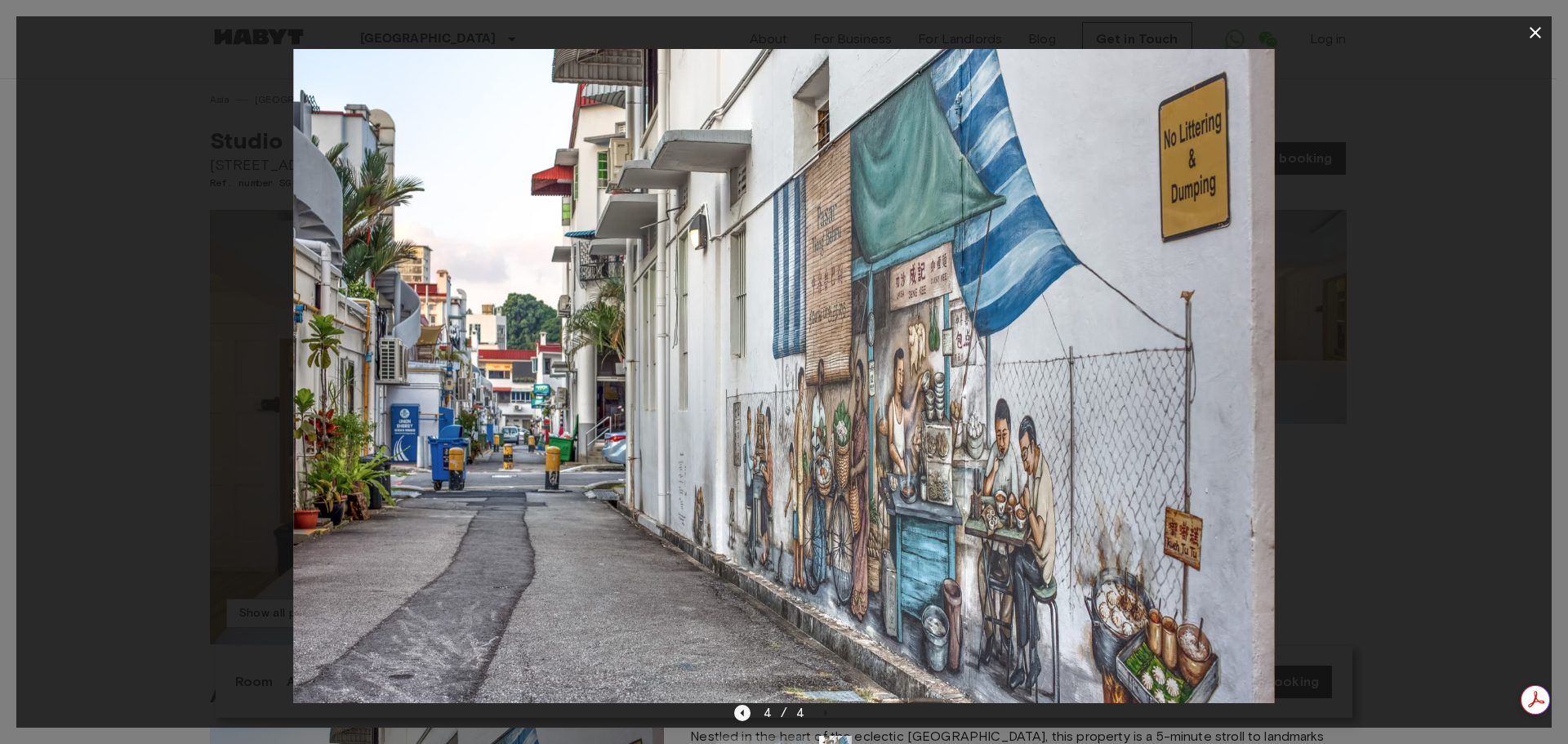
click at [743, 709] on icon "Previous image" at bounding box center [742, 713] width 16 height 16
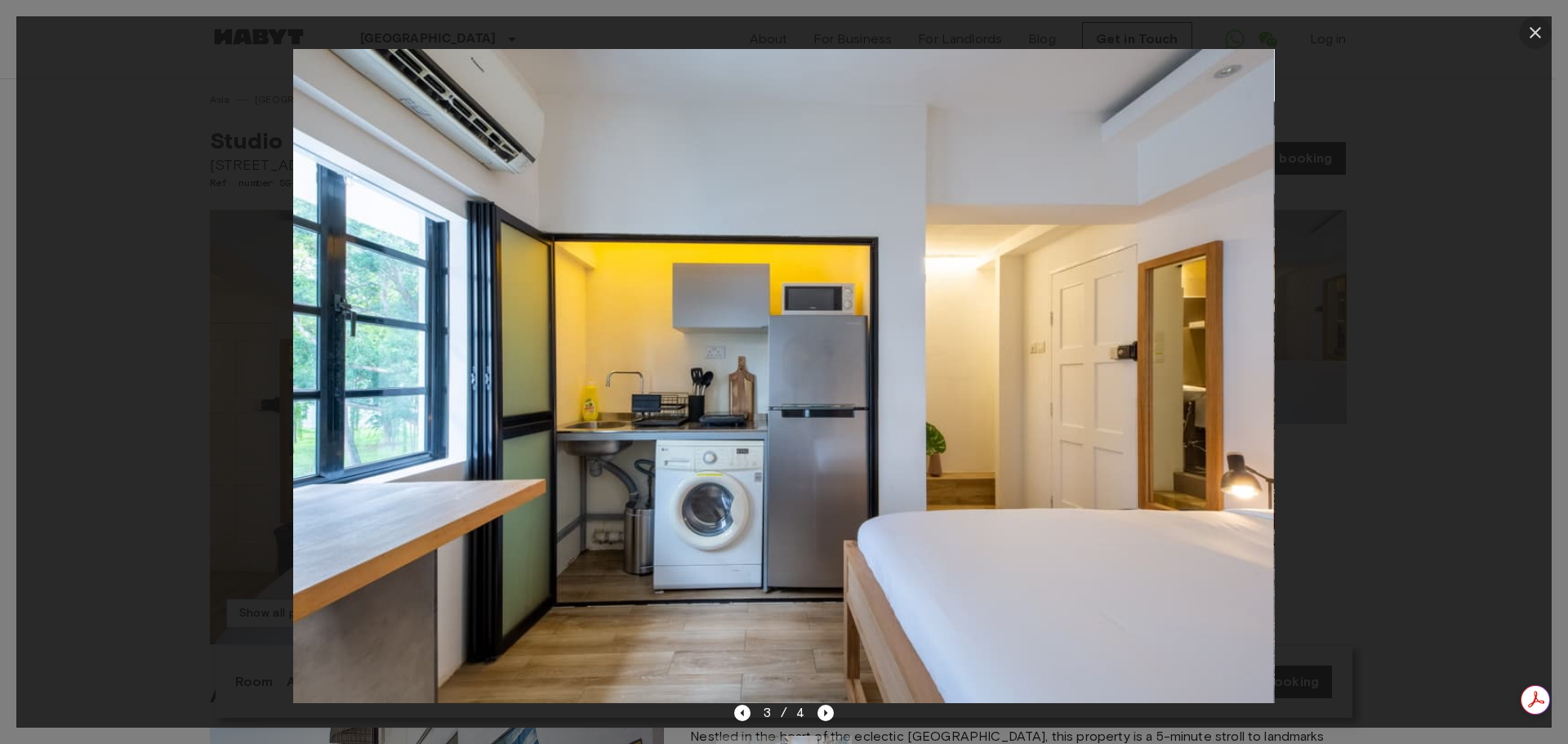
click at [1530, 33] on icon "button" at bounding box center [1535, 33] width 20 height 20
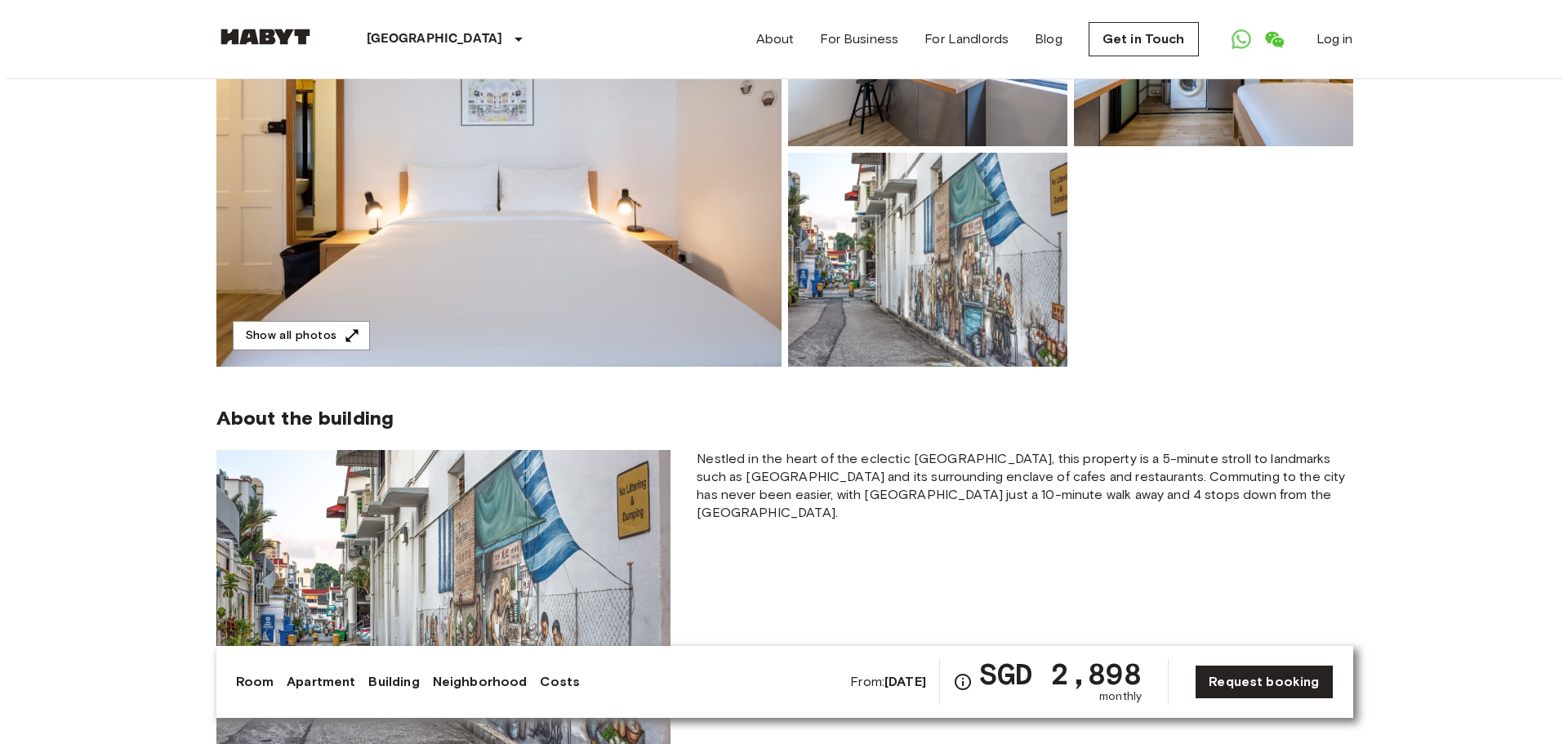
scroll to position [245, 0]
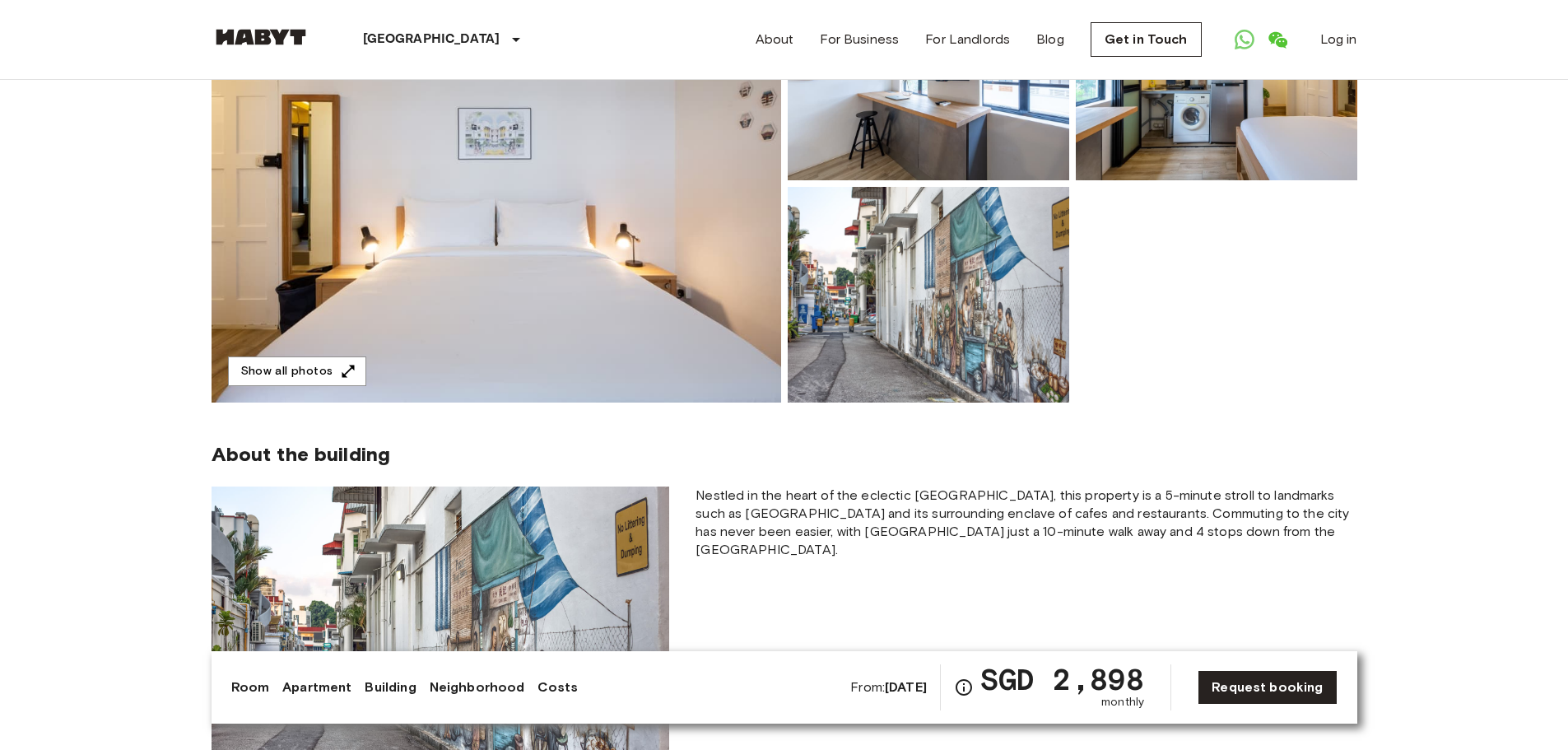
click at [739, 345] on img at bounding box center [496, 183] width 570 height 438
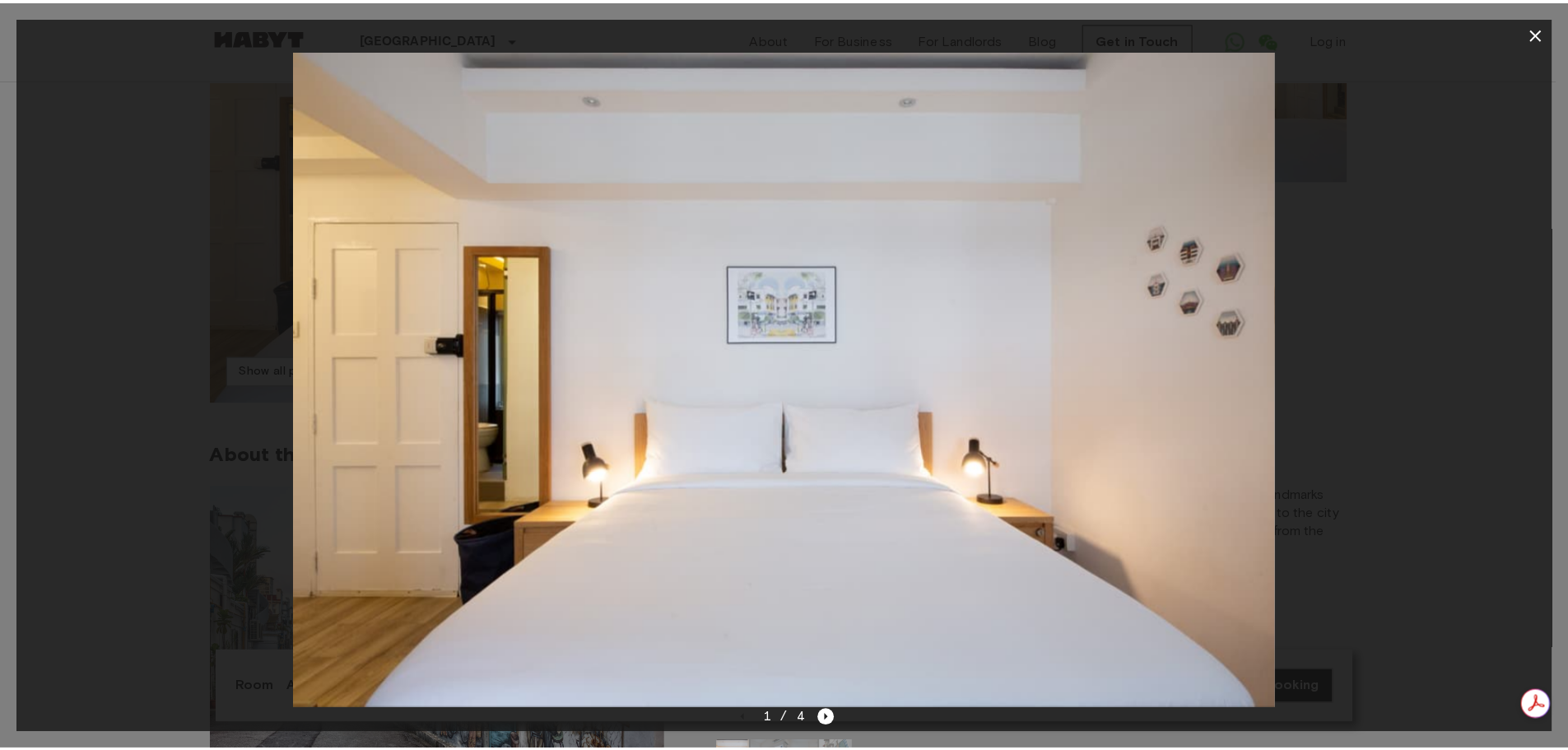
scroll to position [0, 0]
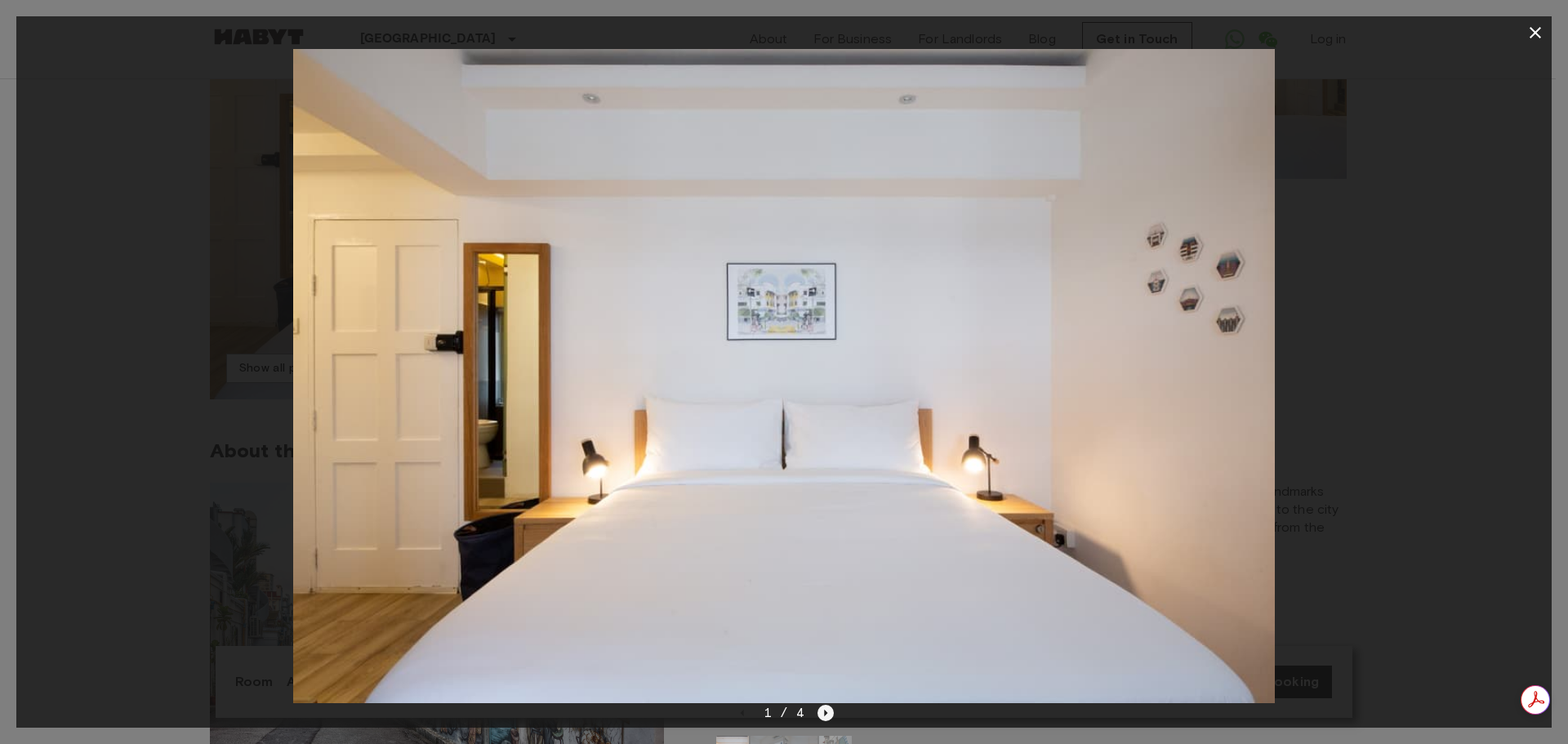
click at [818, 712] on icon "Next image" at bounding box center [826, 713] width 16 height 16
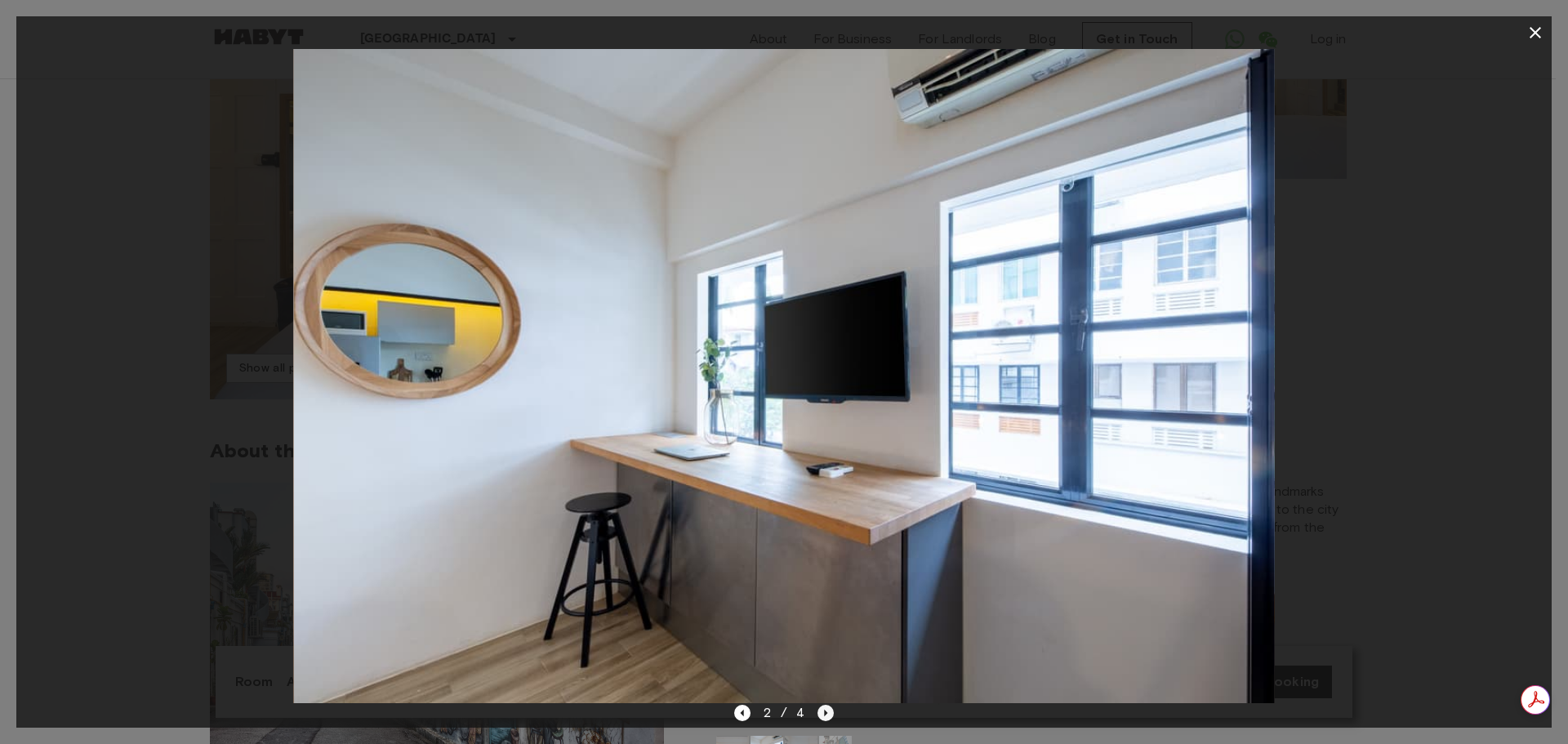
click at [818, 712] on icon "Next image" at bounding box center [826, 713] width 16 height 16
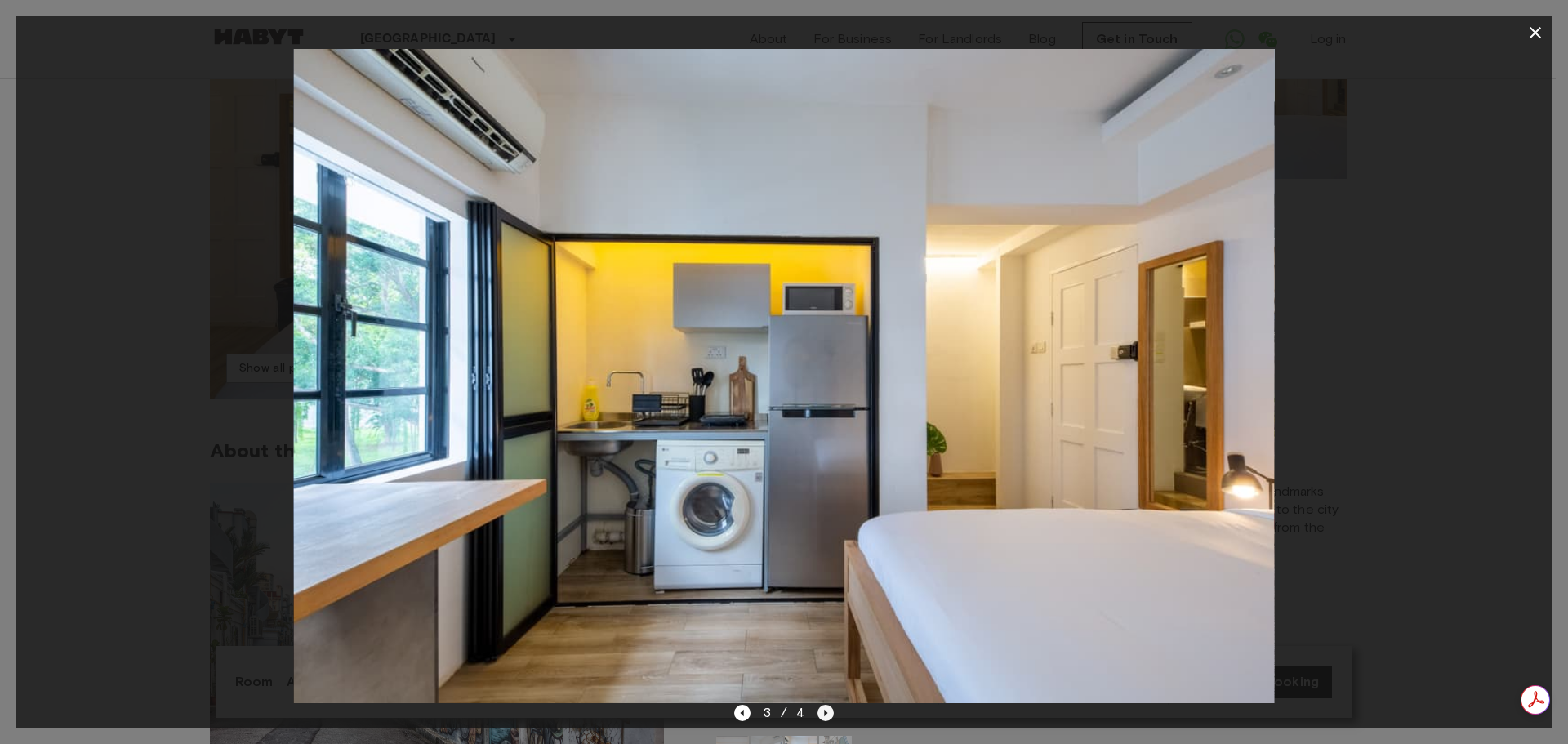
click at [818, 712] on icon "Next image" at bounding box center [826, 713] width 16 height 16
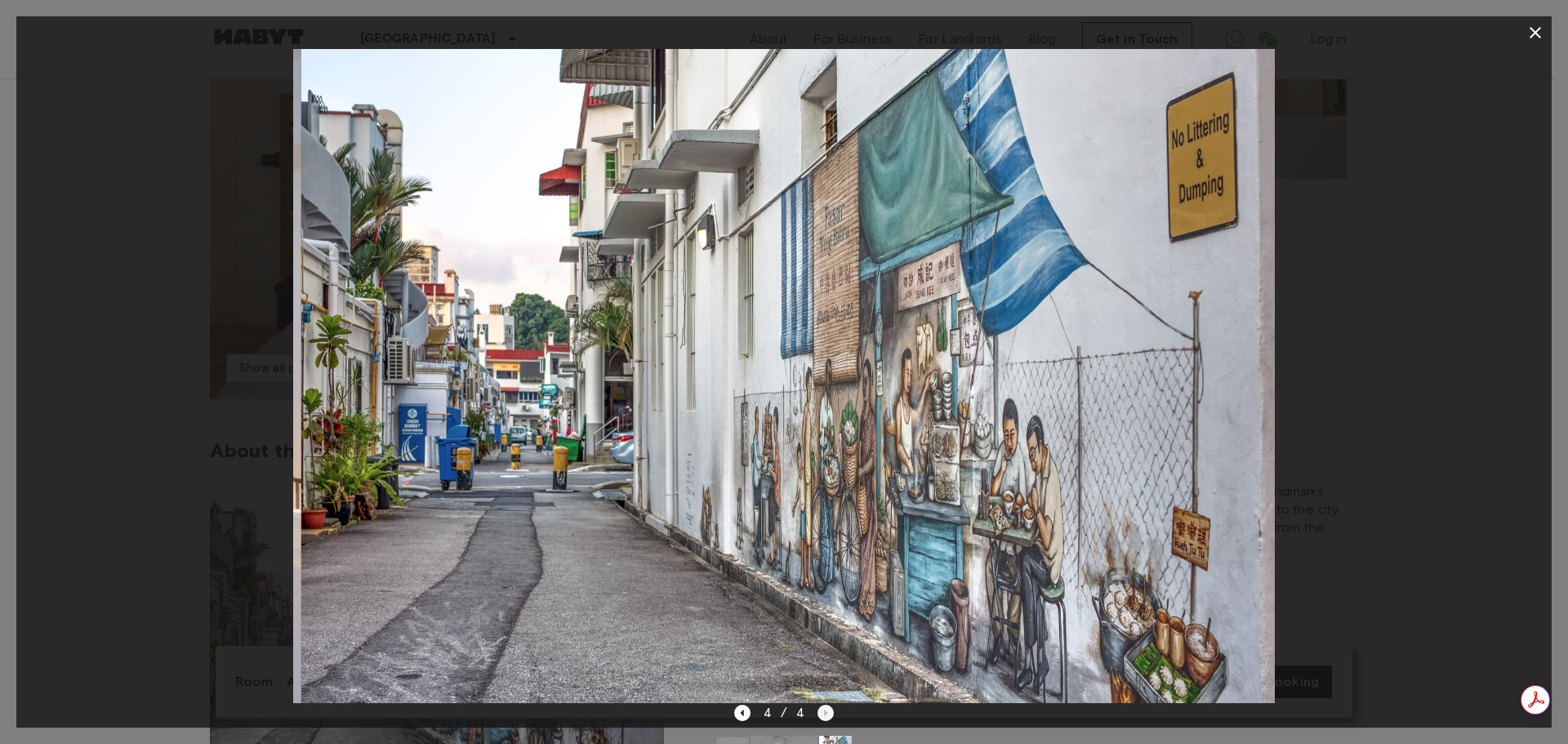
click at [818, 712] on div "4 / 4" at bounding box center [784, 713] width 100 height 20
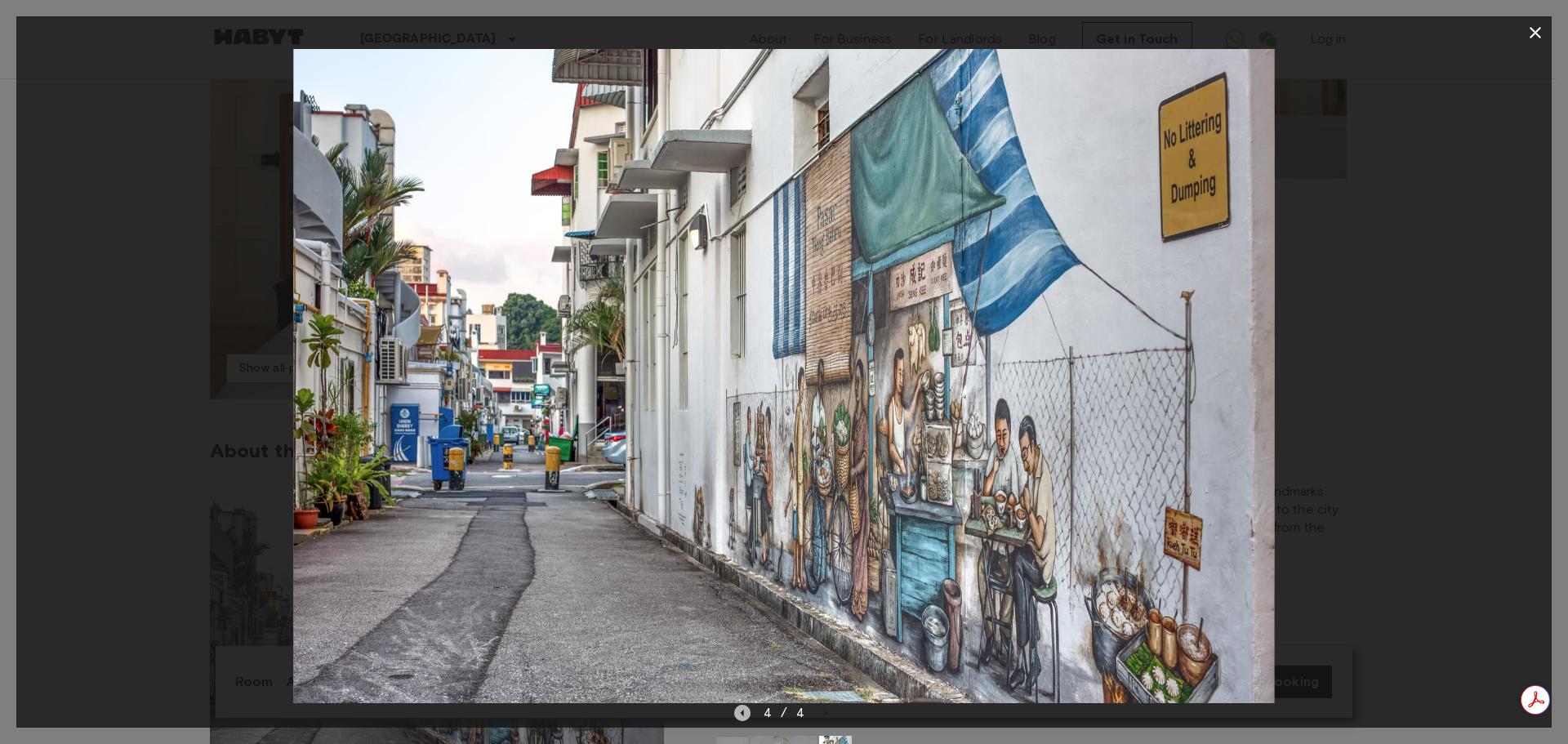
click at [743, 710] on icon "Previous image" at bounding box center [741, 712] width 4 height 6
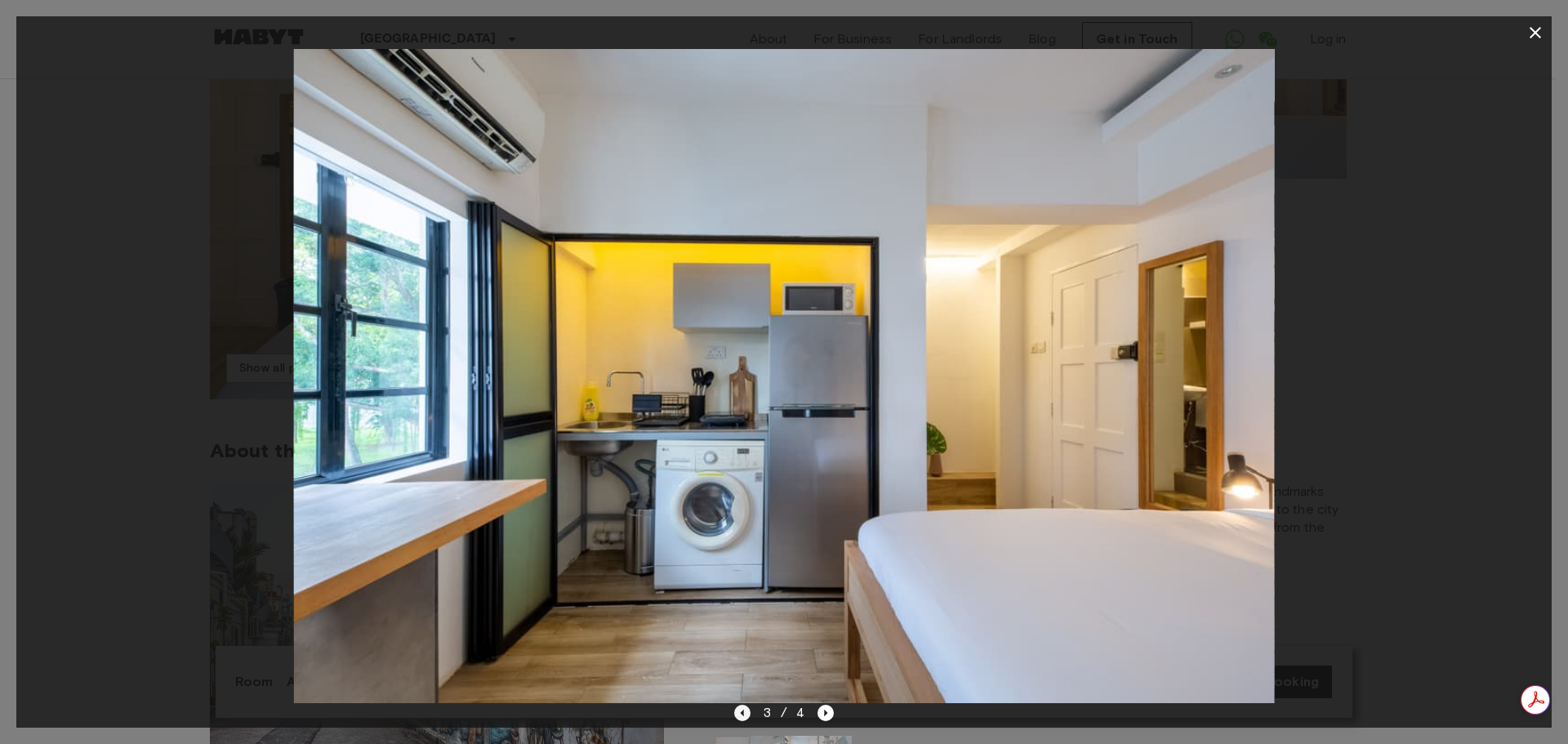
click at [743, 710] on icon "Previous image" at bounding box center [741, 712] width 4 height 6
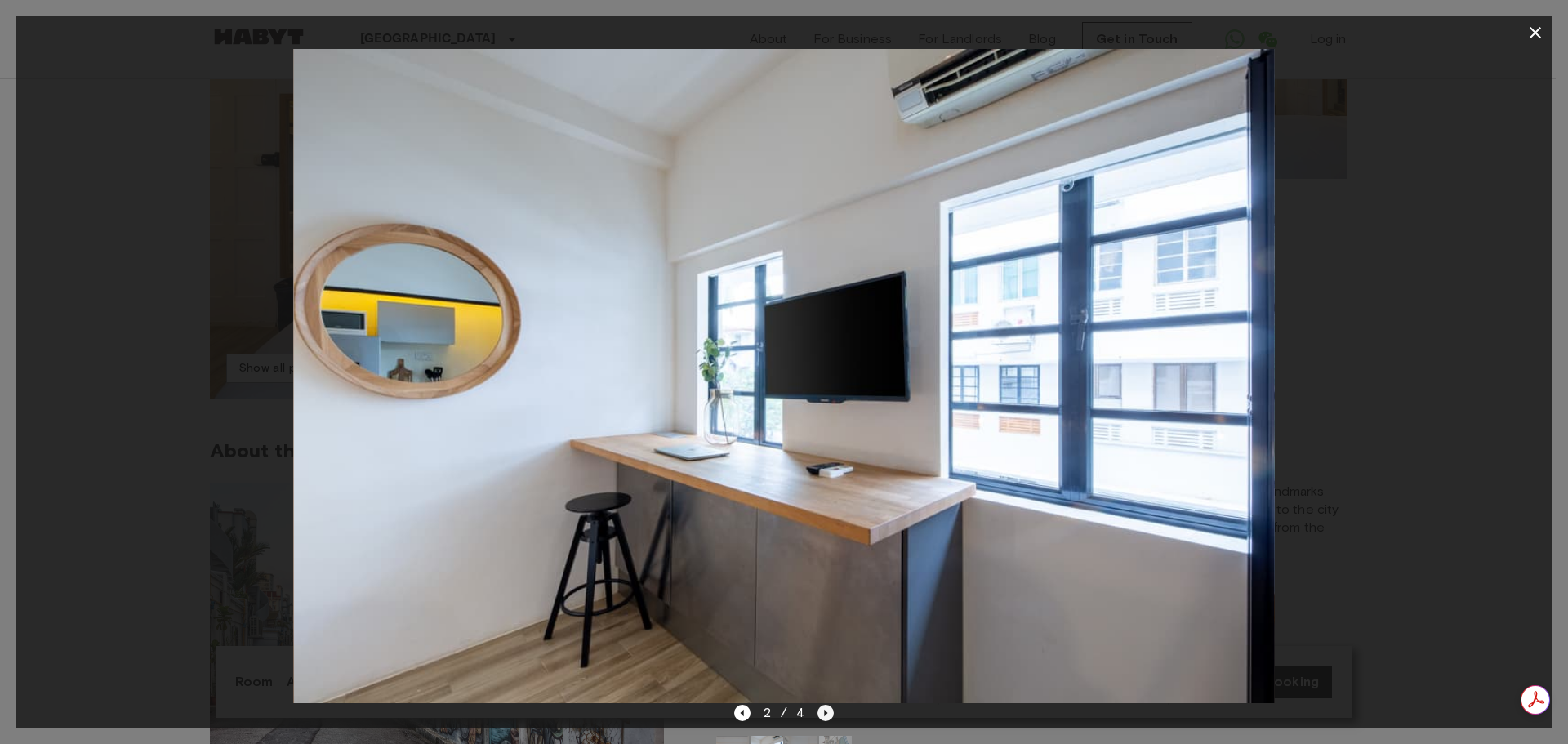
click at [825, 713] on icon "Next image" at bounding box center [827, 712] width 4 height 6
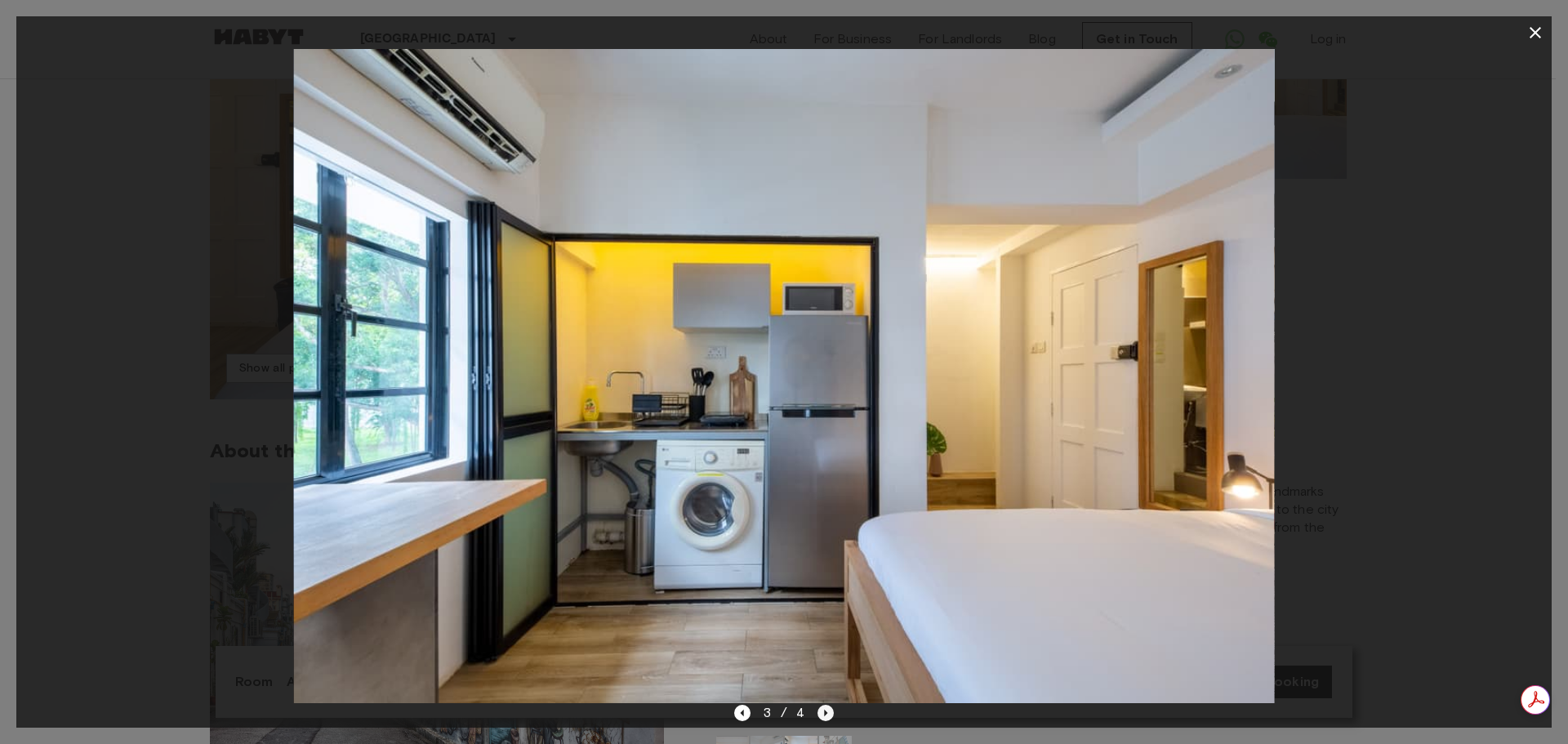
click at [825, 713] on icon "Next image" at bounding box center [827, 712] width 4 height 6
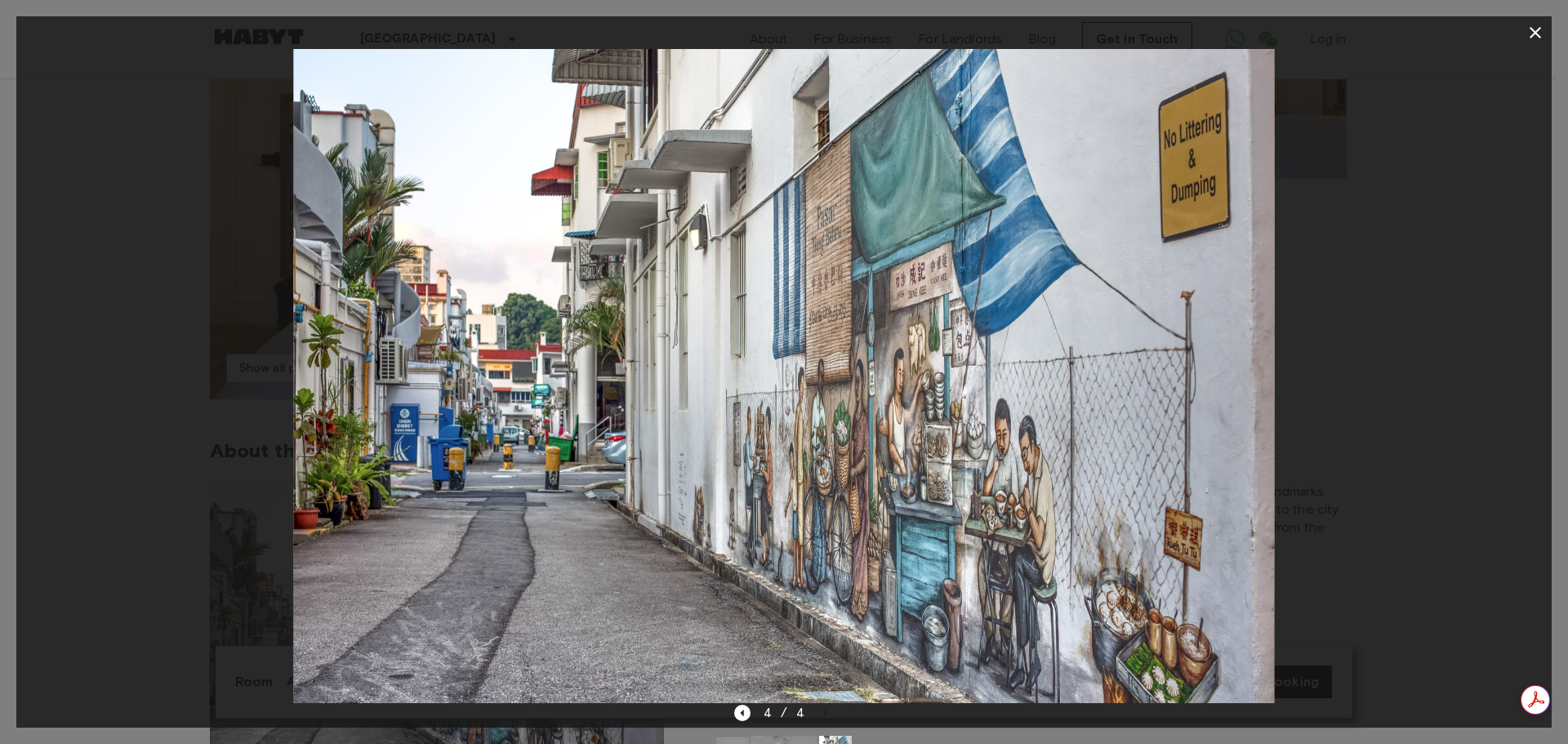
click at [1539, 28] on icon "button" at bounding box center [1535, 33] width 20 height 20
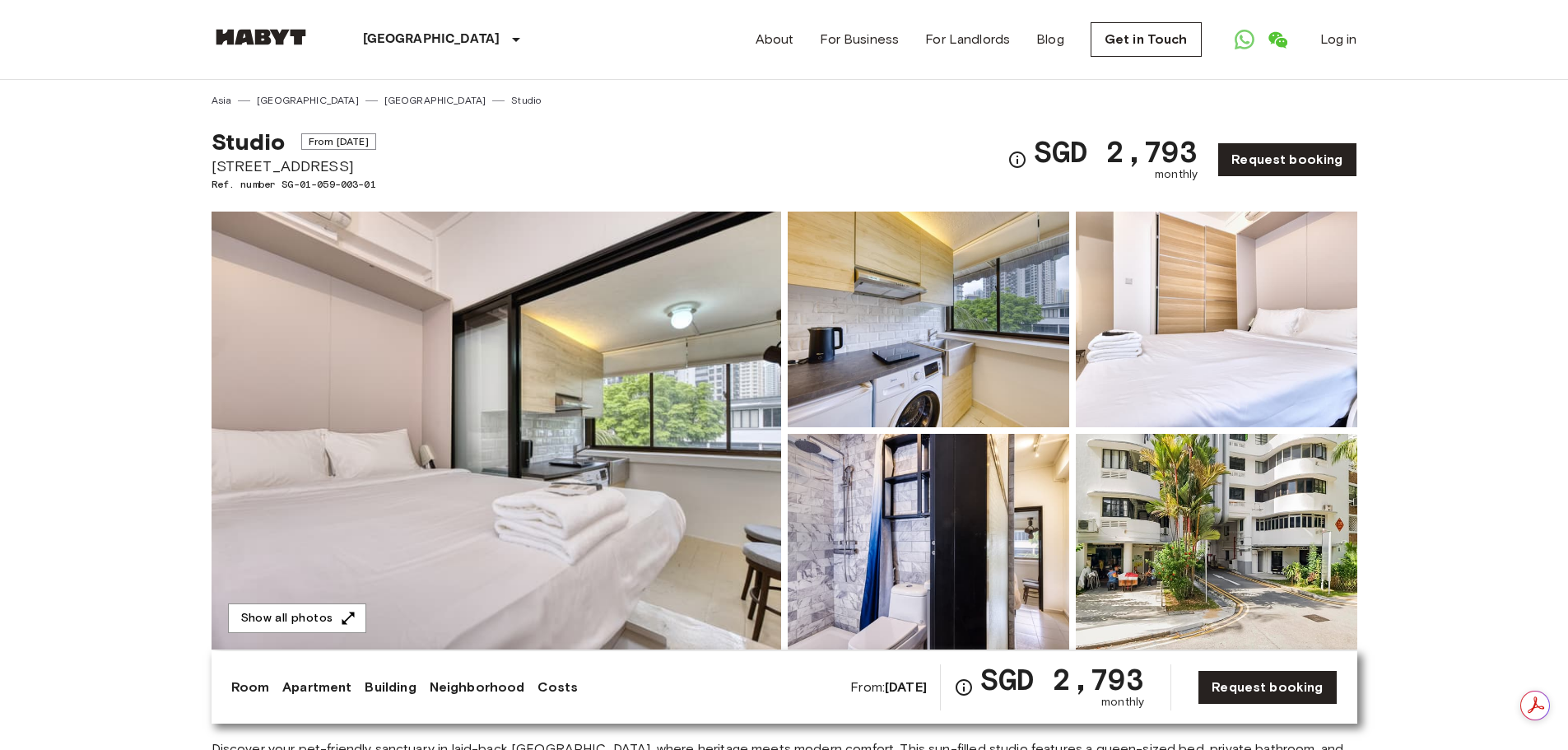
click at [607, 440] on img at bounding box center [496, 430] width 570 height 438
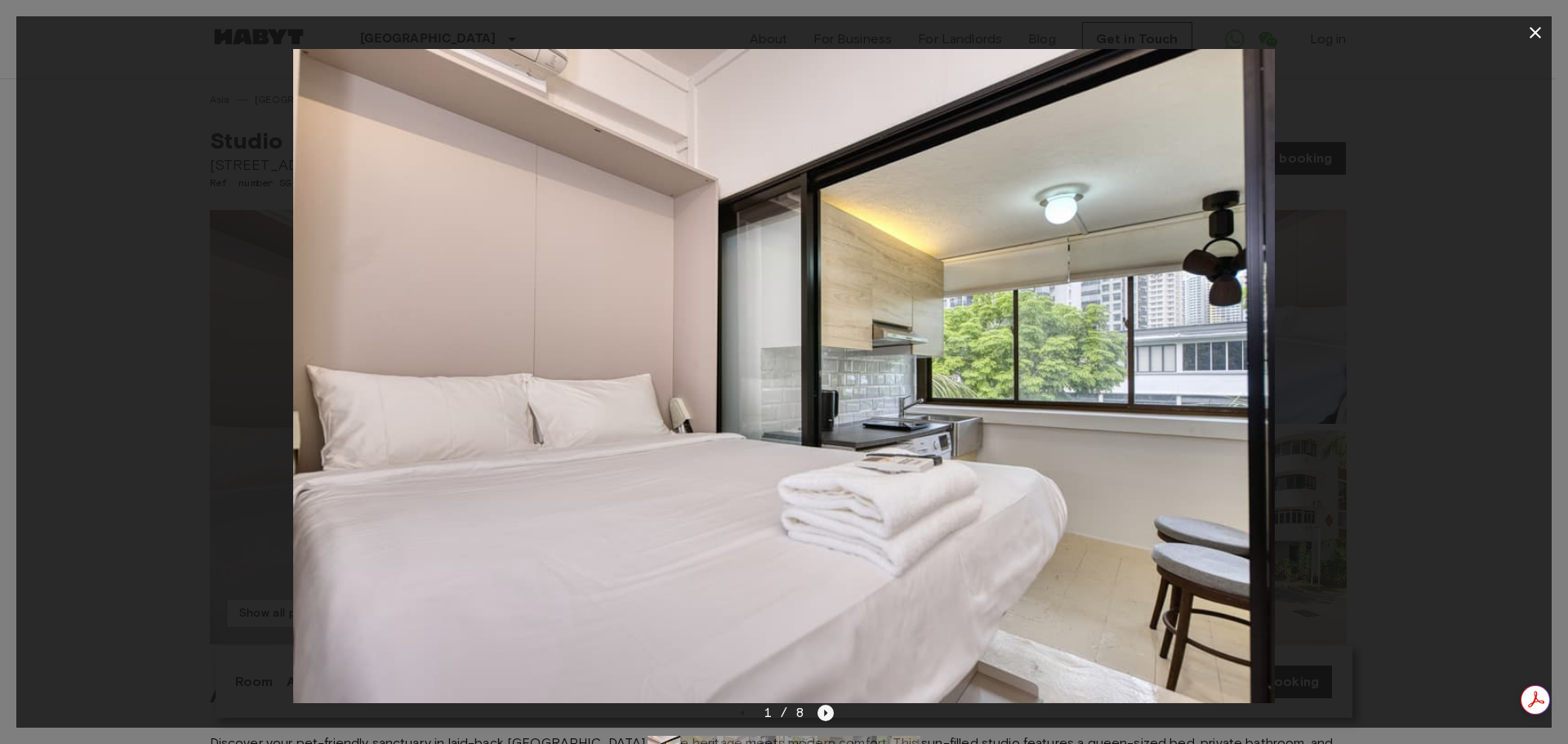
click at [828, 717] on icon "Next image" at bounding box center [826, 713] width 16 height 16
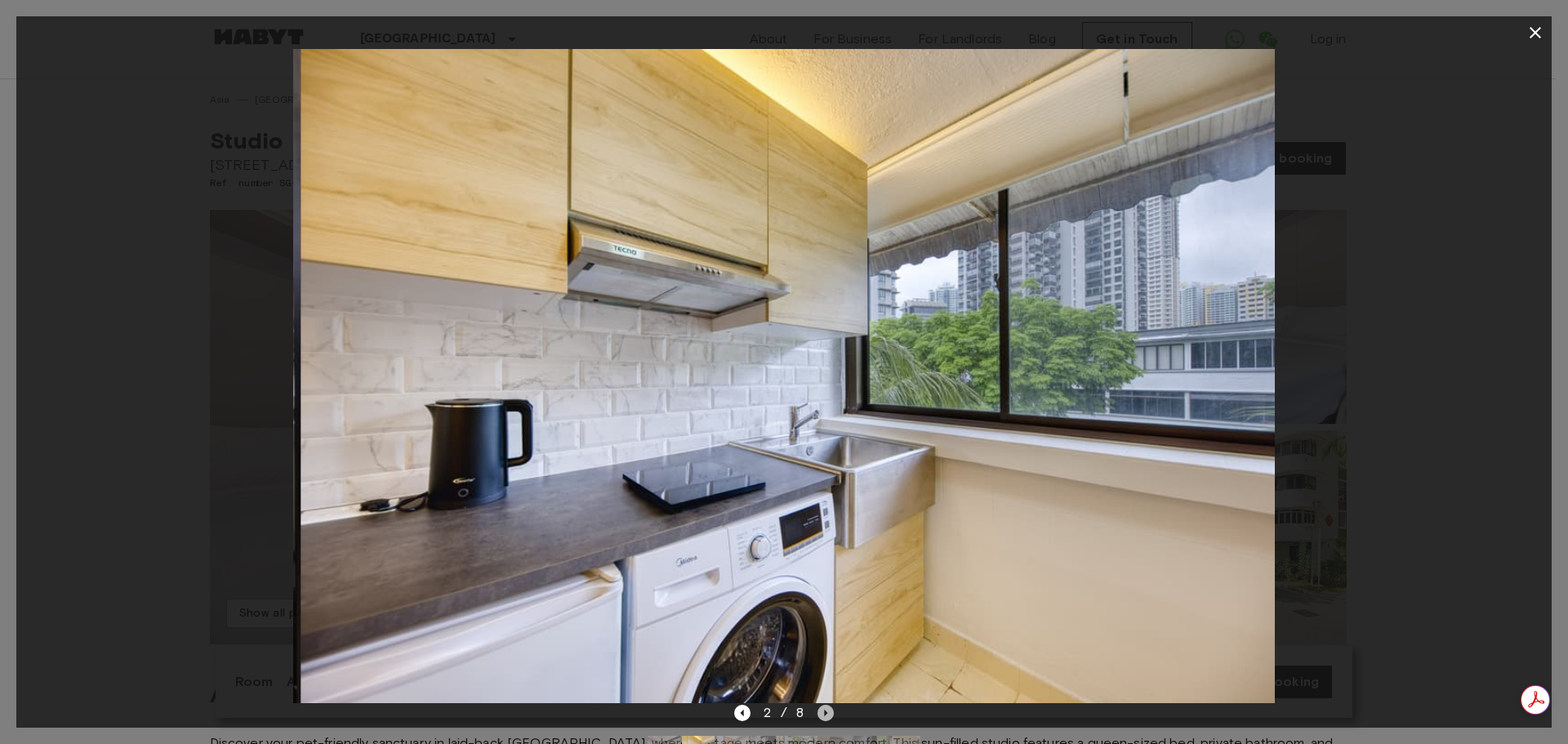
click at [828, 717] on icon "Next image" at bounding box center [826, 713] width 16 height 16
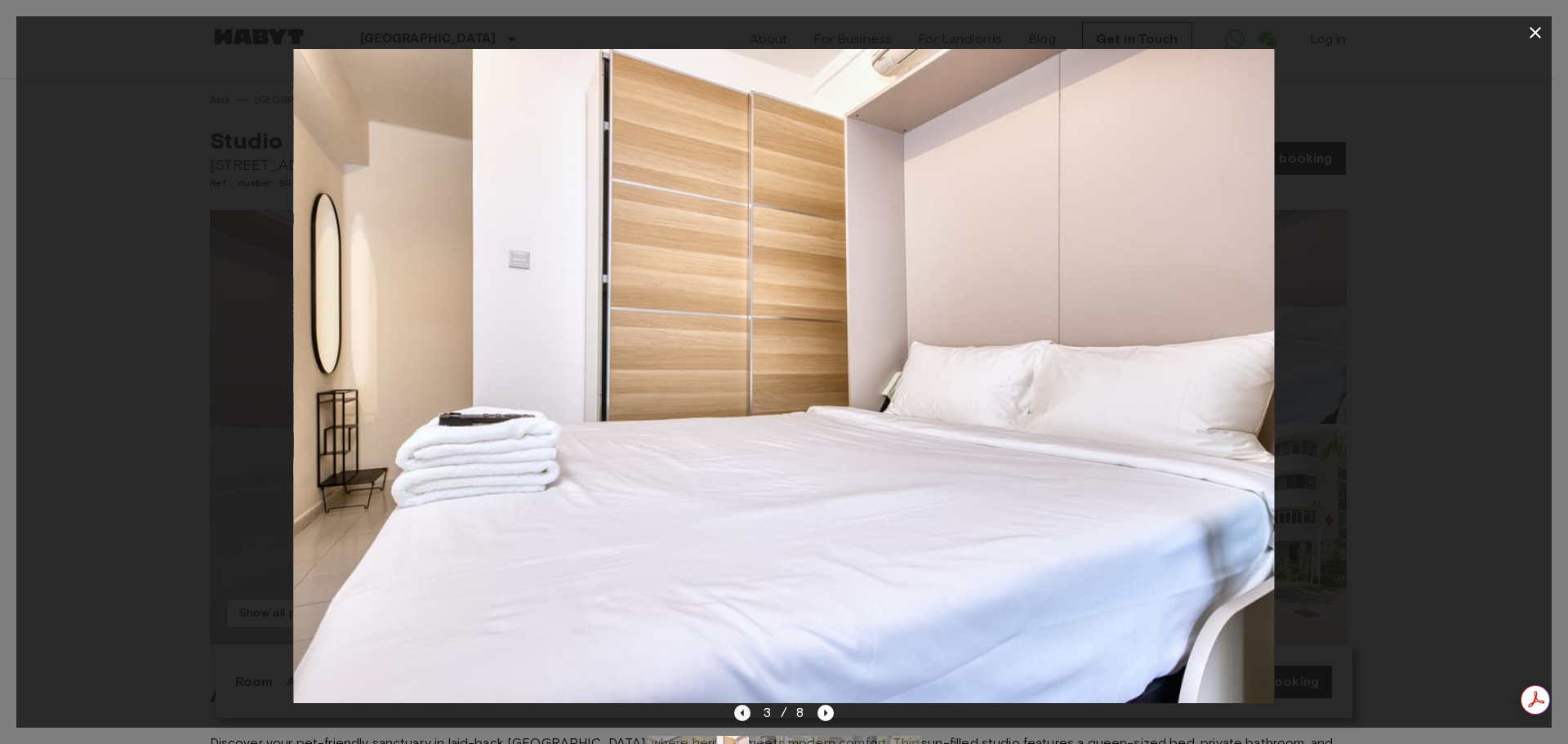
click at [742, 717] on icon "Previous image" at bounding box center [742, 713] width 16 height 16
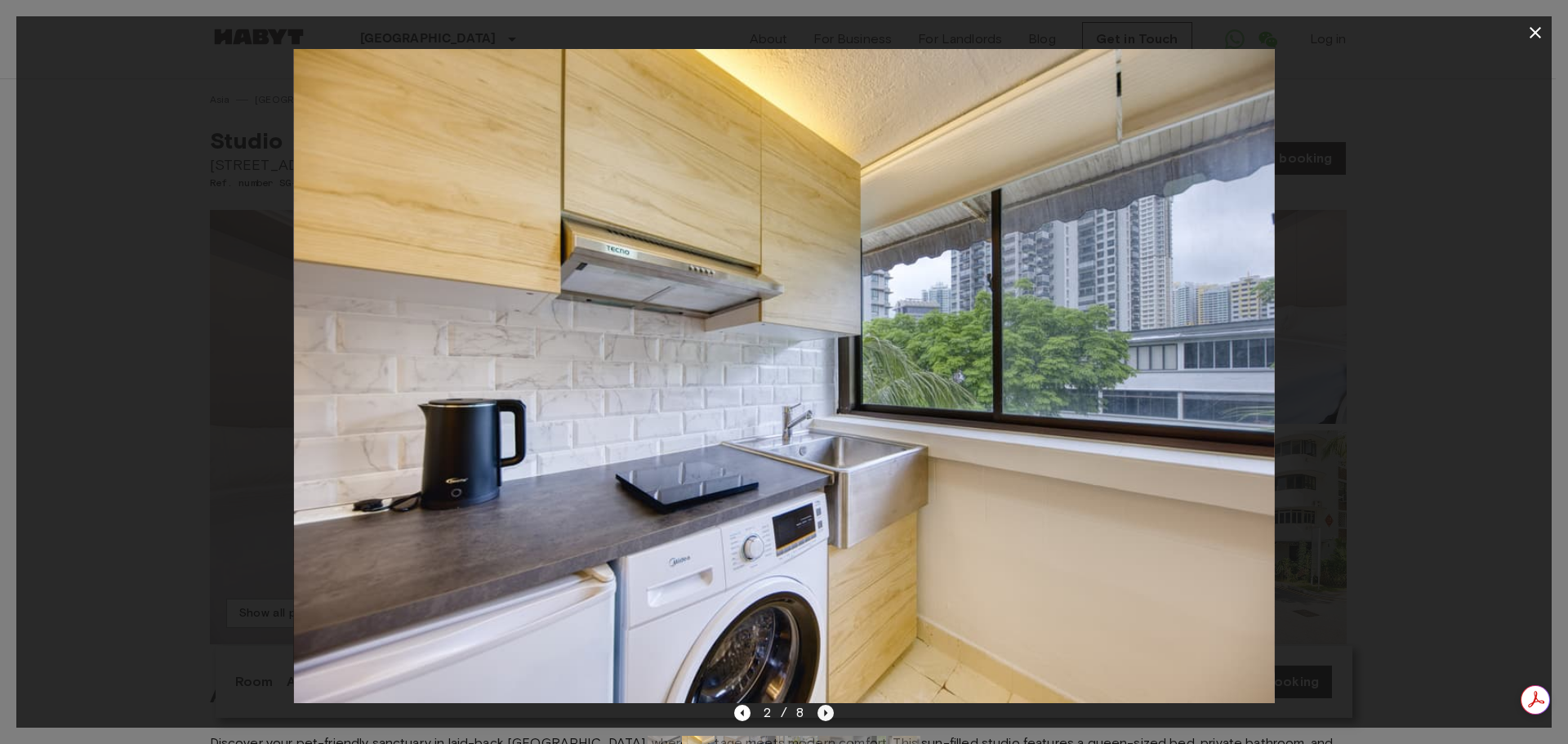
click at [827, 709] on icon "Next image" at bounding box center [826, 713] width 16 height 16
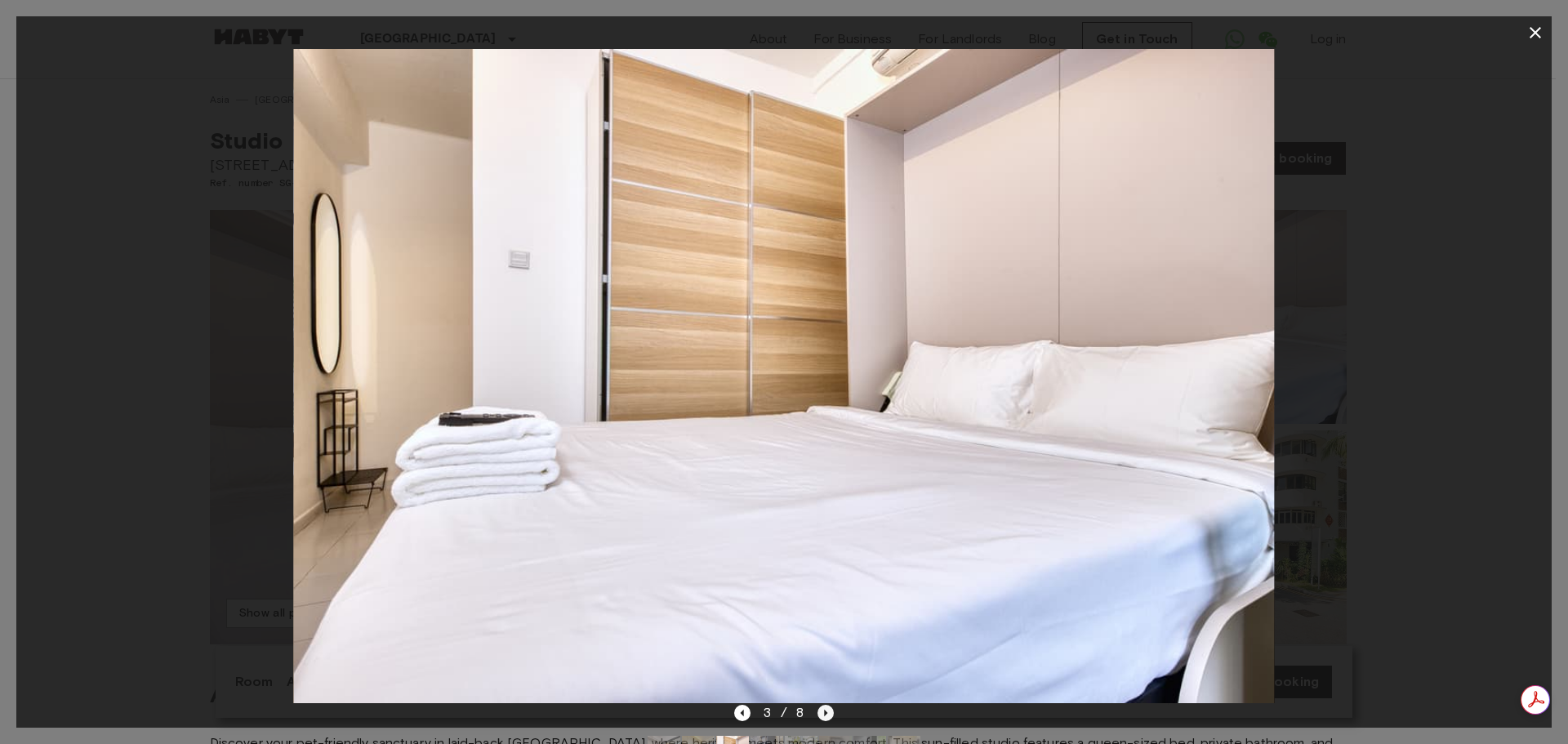
click at [827, 709] on icon "Next image" at bounding box center [826, 713] width 16 height 16
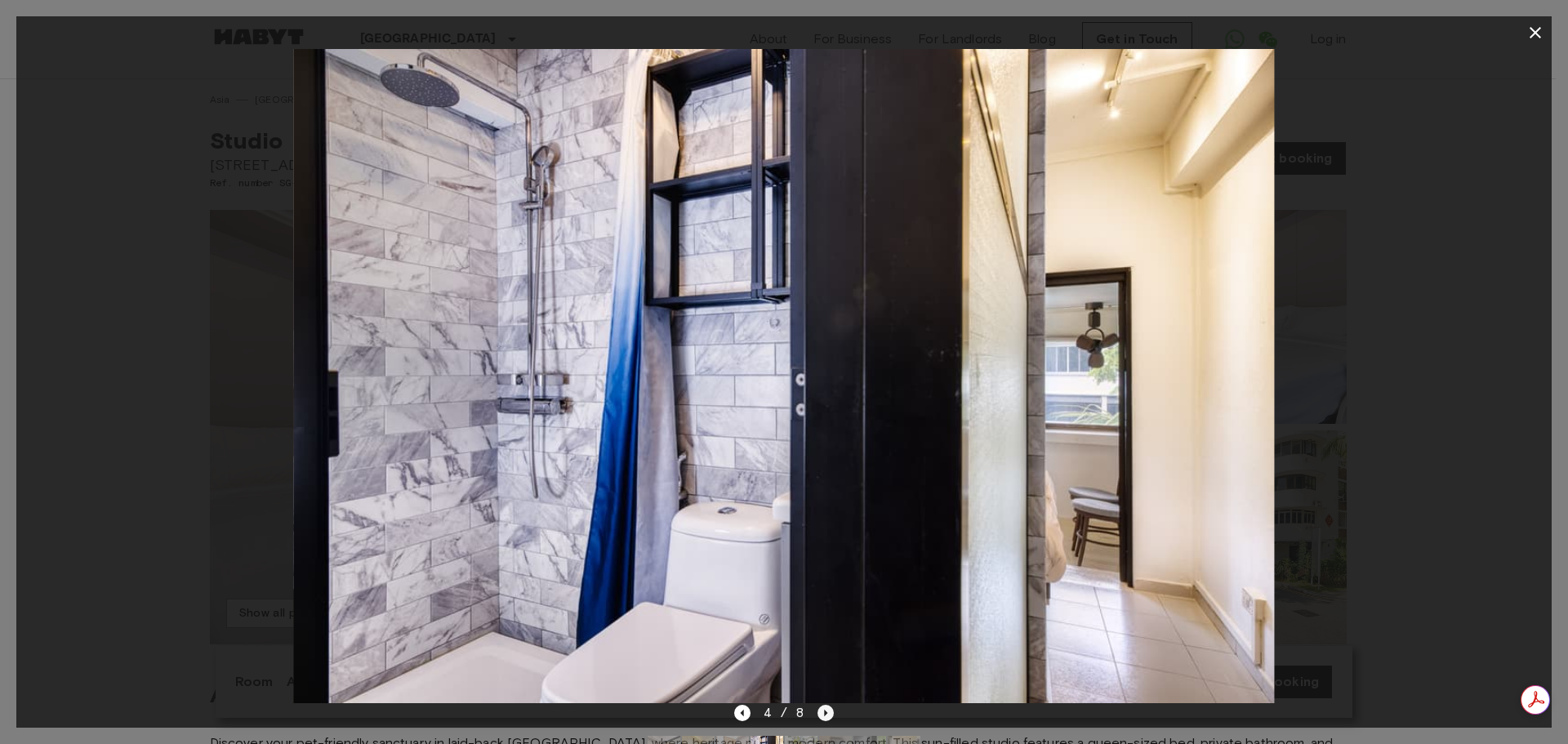
click at [827, 709] on icon "Next image" at bounding box center [826, 713] width 16 height 16
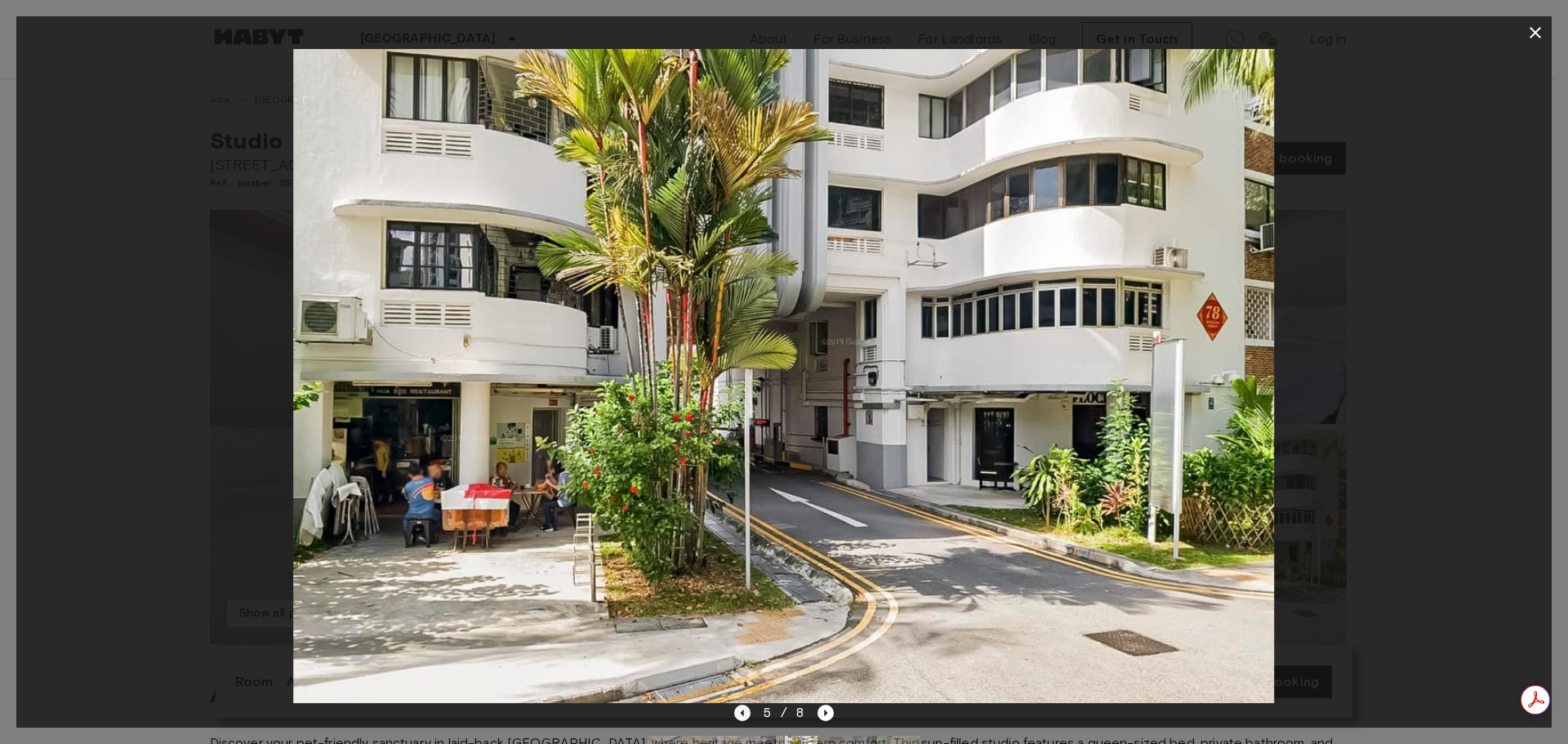
click at [745, 714] on icon "Previous image" at bounding box center [742, 713] width 16 height 16
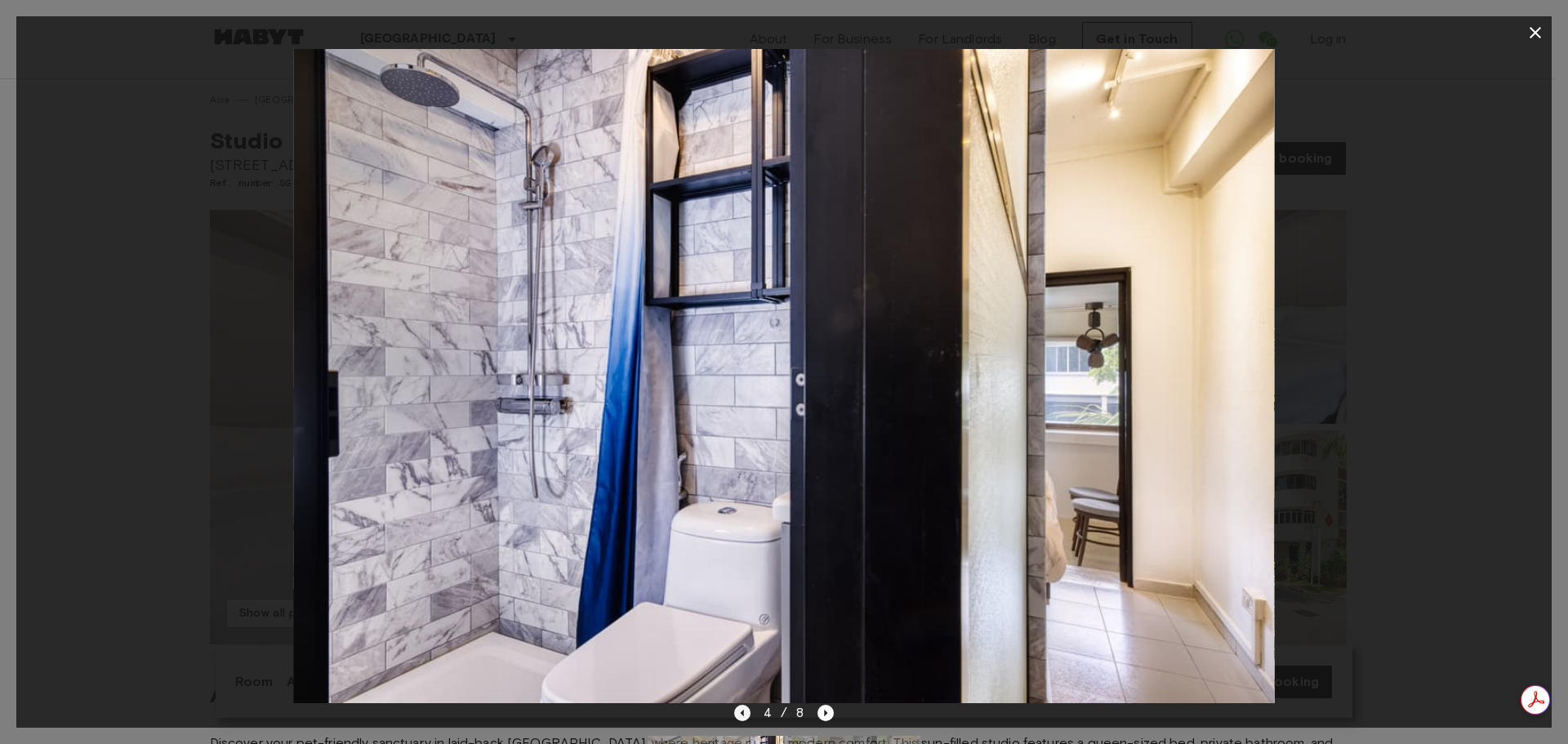
click at [745, 714] on icon "Previous image" at bounding box center [742, 713] width 16 height 16
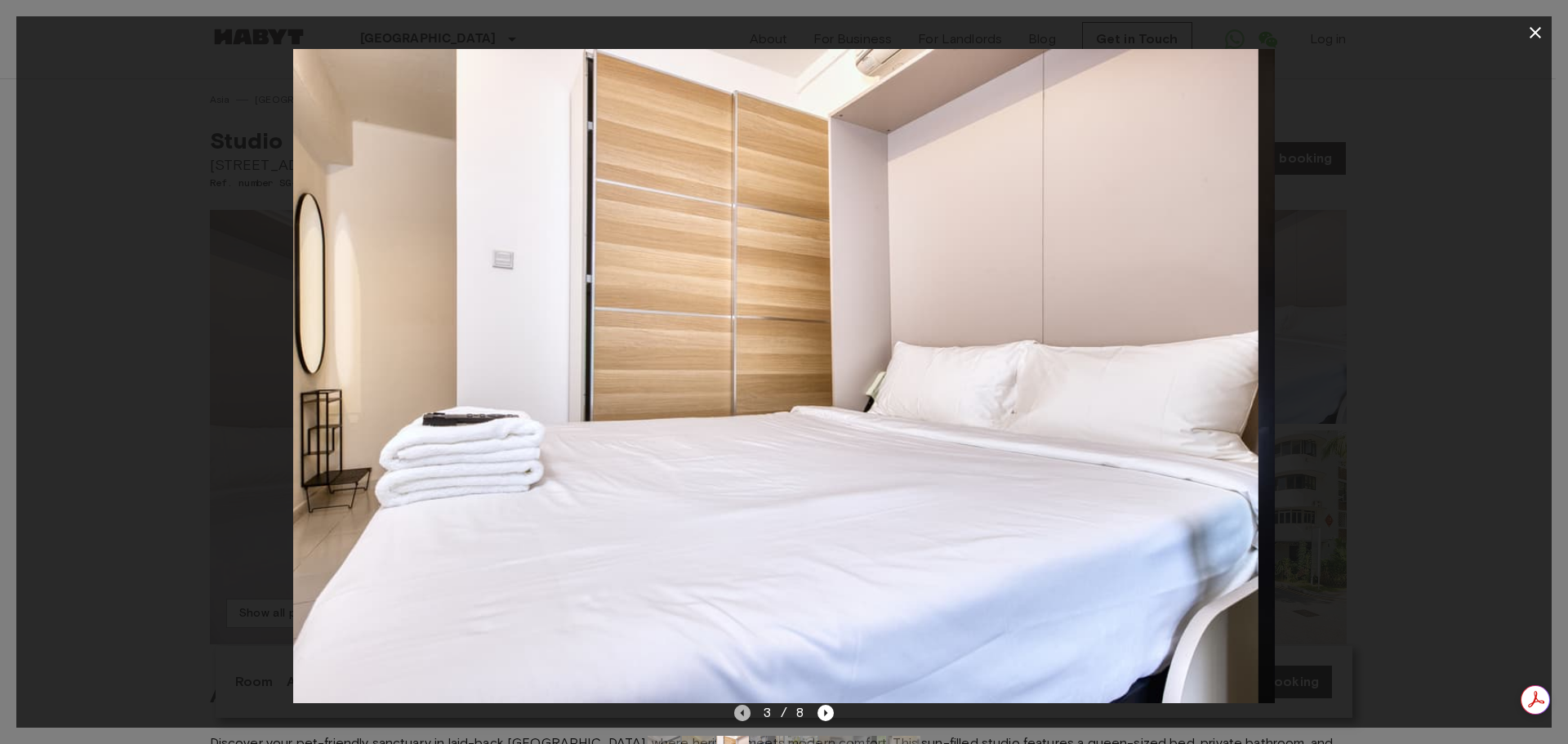
click at [745, 714] on icon "Previous image" at bounding box center [742, 713] width 16 height 16
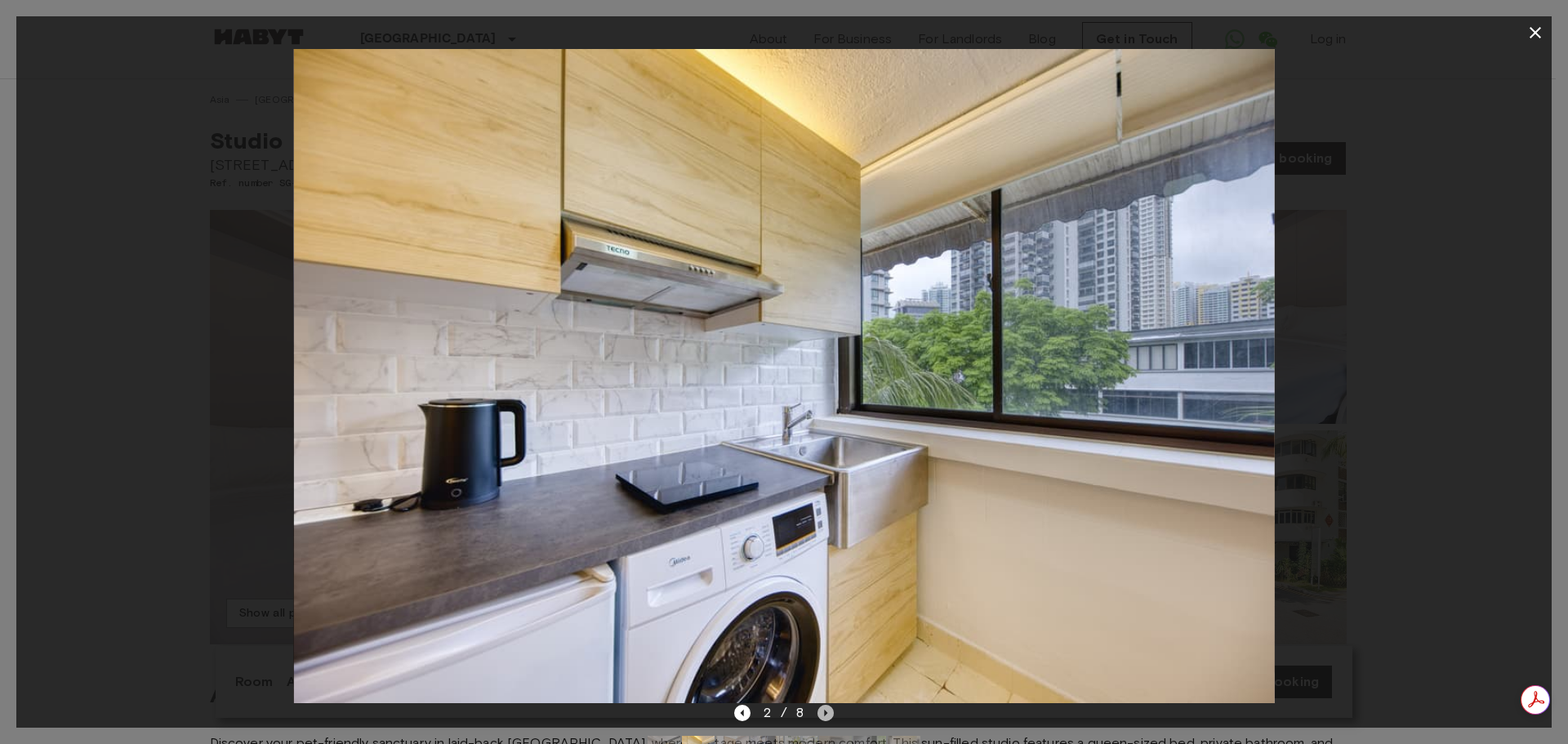
click at [818, 711] on icon "Next image" at bounding box center [826, 713] width 16 height 16
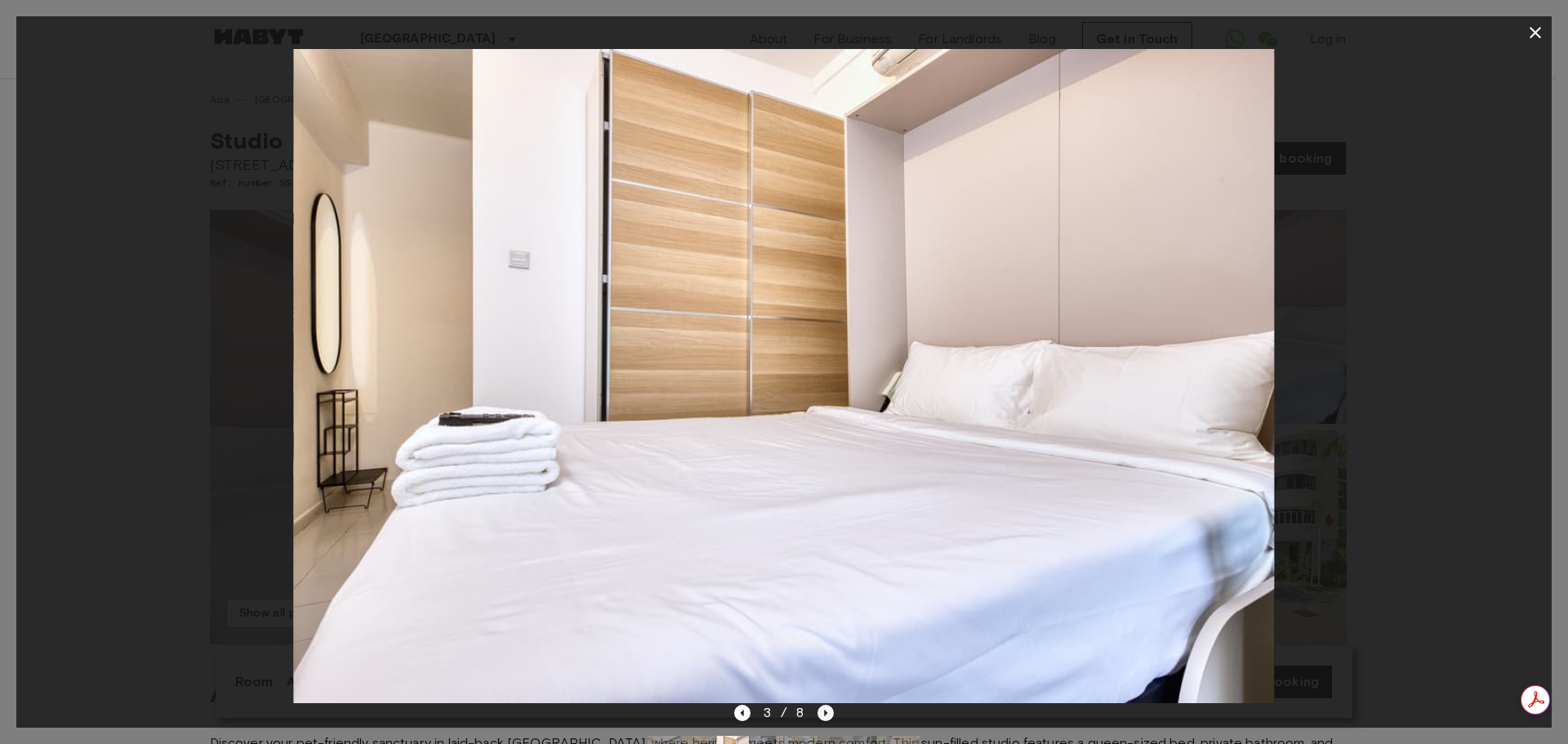
click at [818, 711] on icon "Next image" at bounding box center [826, 713] width 16 height 16
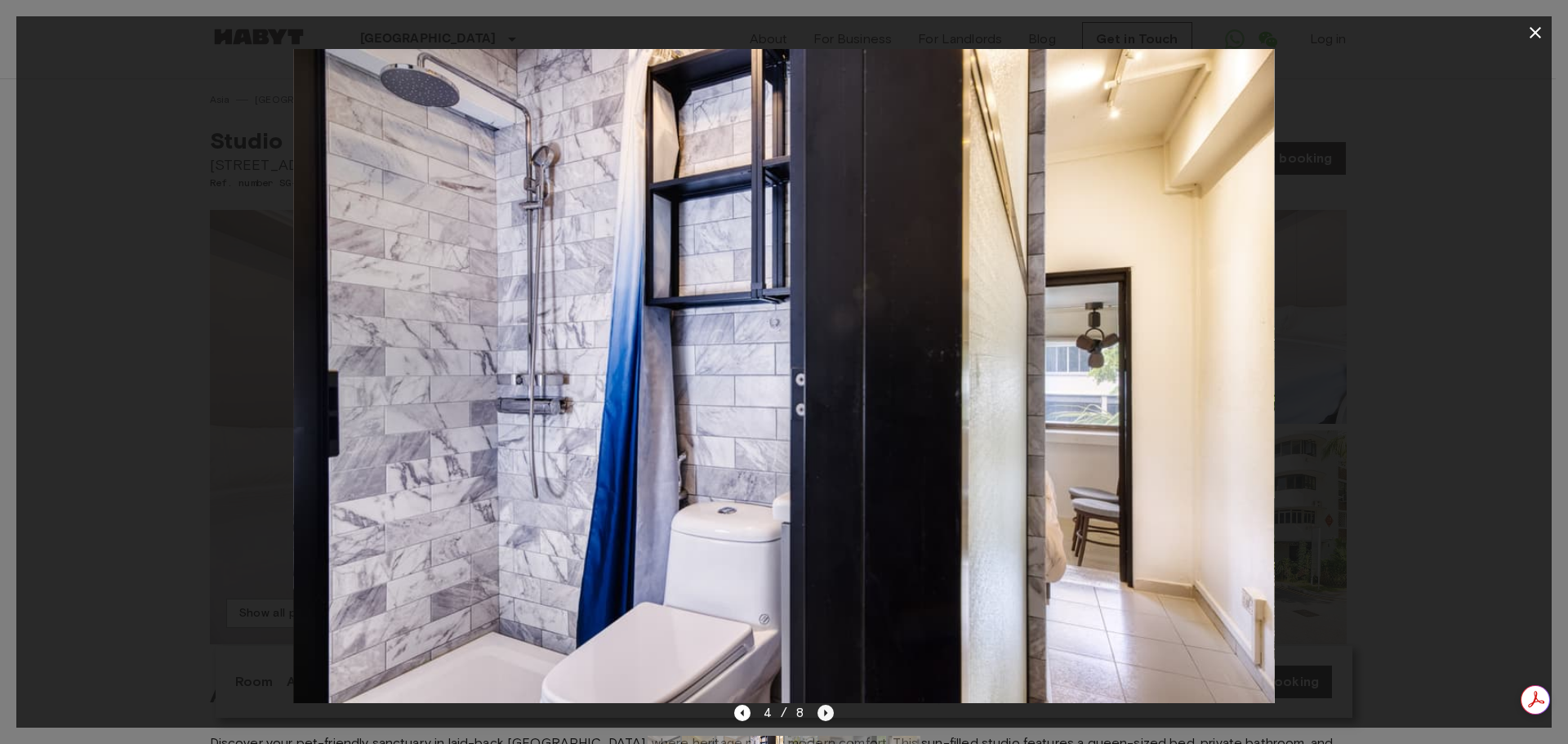
click at [818, 711] on icon "Next image" at bounding box center [826, 713] width 16 height 16
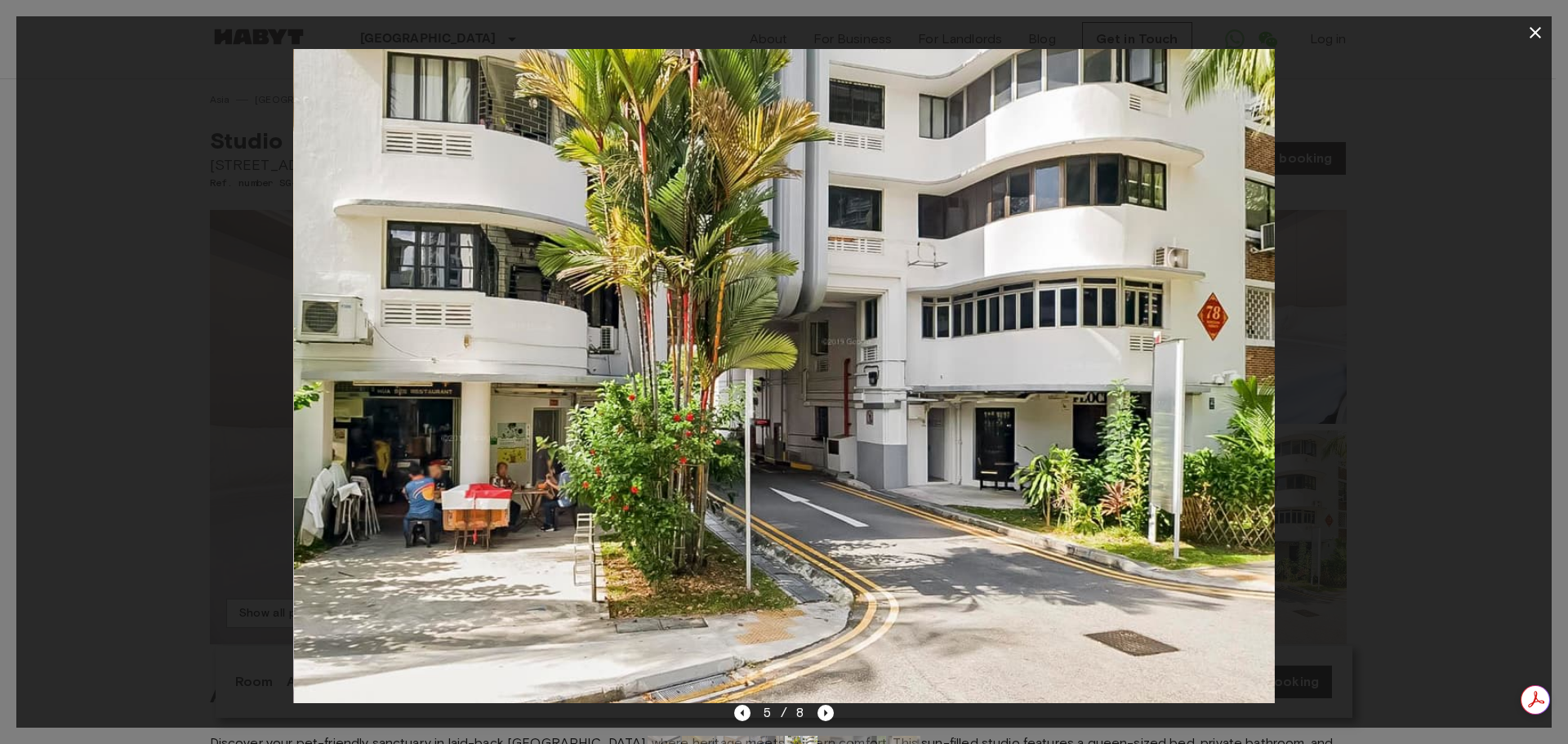
click at [1542, 29] on icon "button" at bounding box center [1535, 33] width 20 height 20
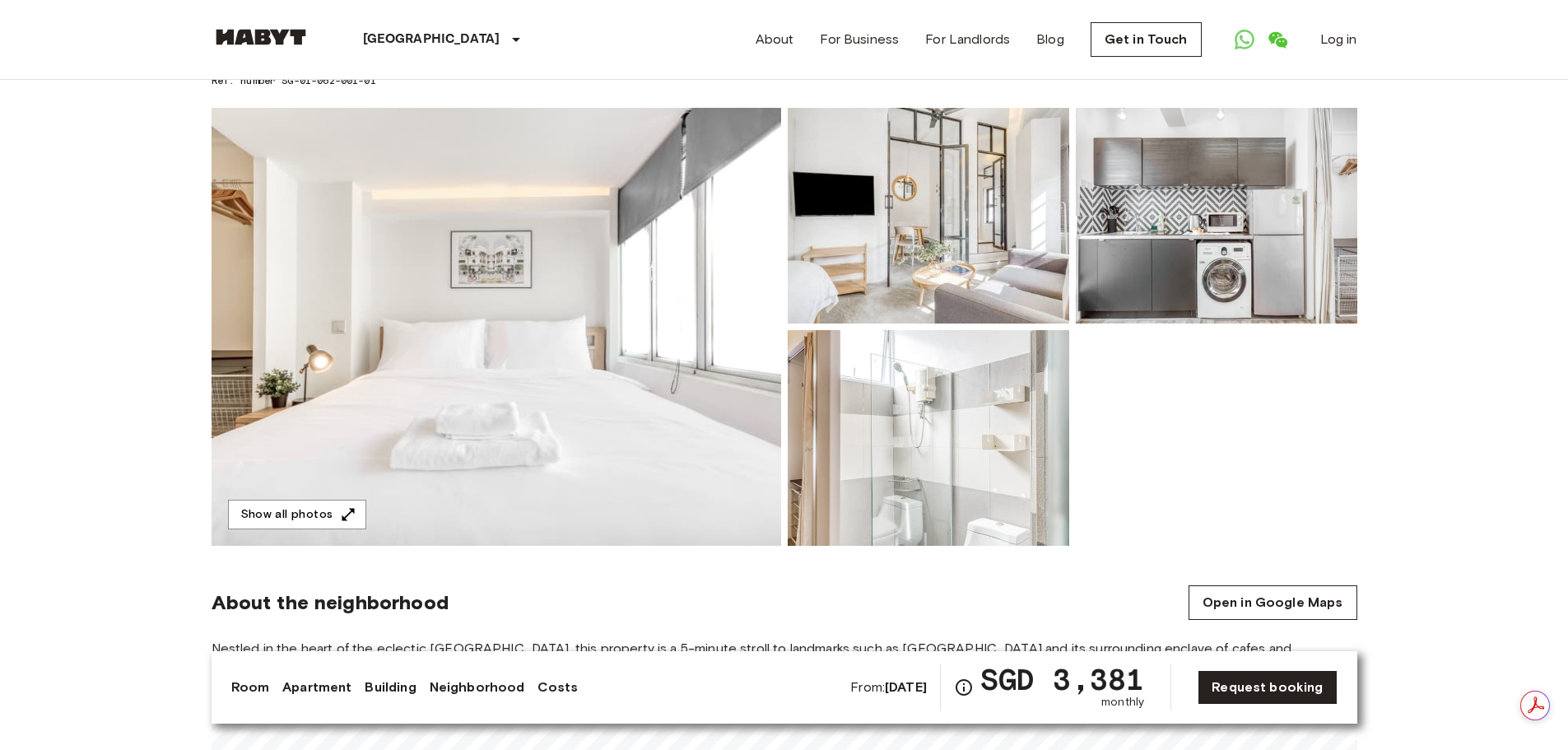
scroll to position [329, 0]
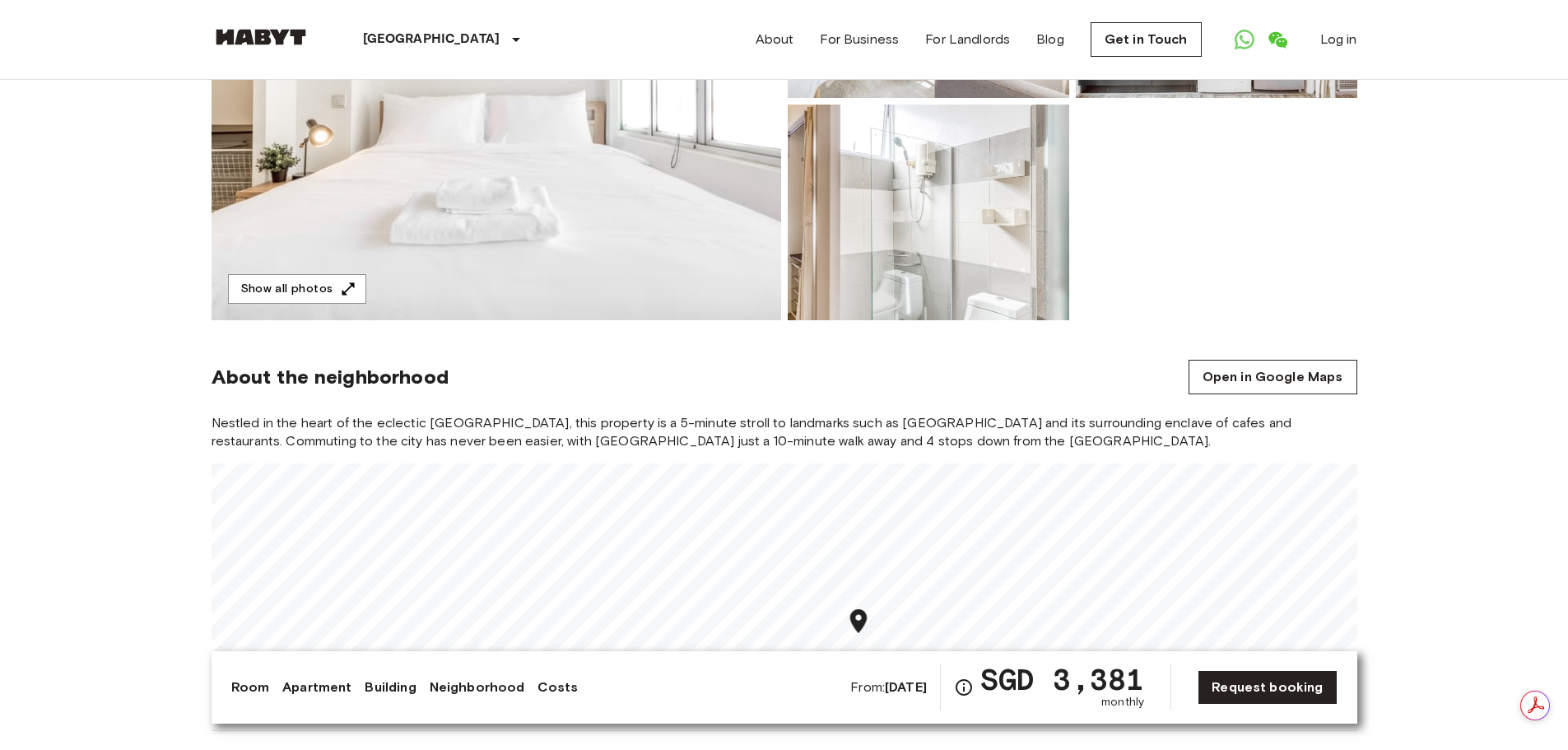
click at [614, 256] on img at bounding box center [496, 101] width 570 height 438
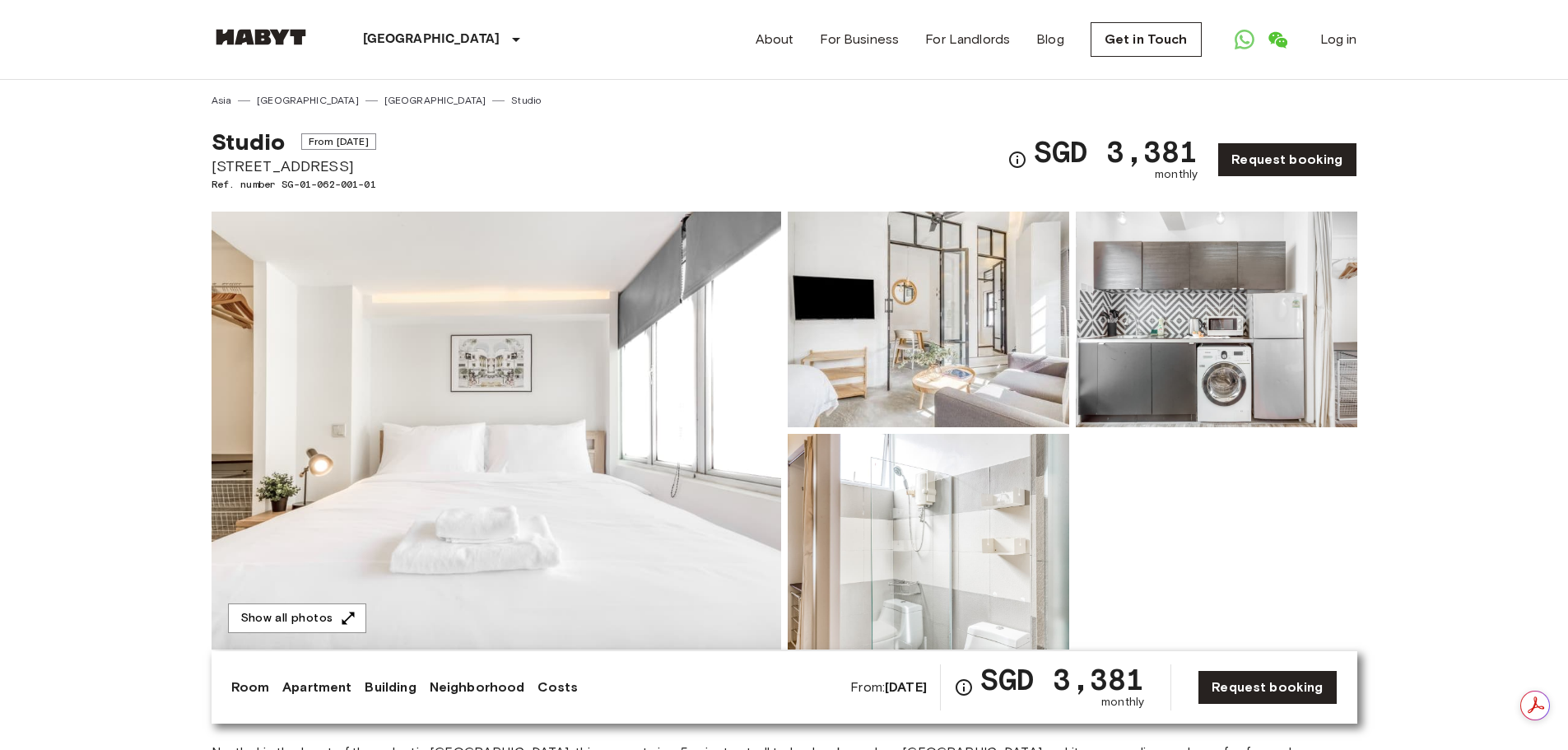
scroll to position [0, 0]
